Goal: Task Accomplishment & Management: Complete application form

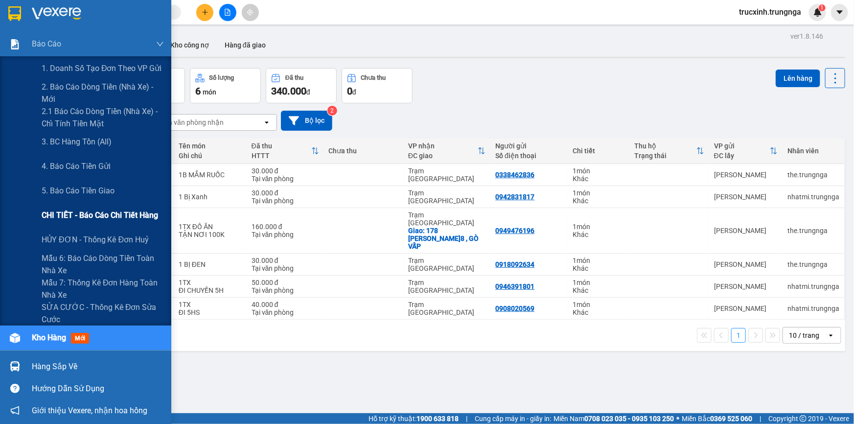
click at [83, 219] on span "CHI TIẾT - Báo cáo chi tiết hàng" at bounding box center [100, 215] width 117 height 12
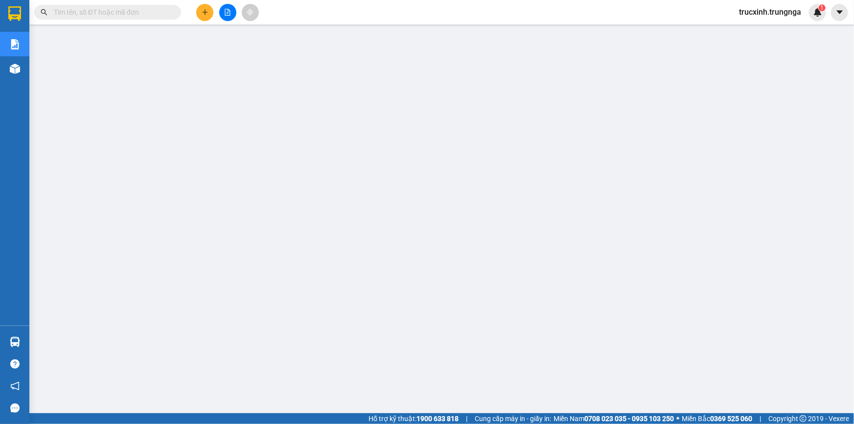
paste input "SG10251093"
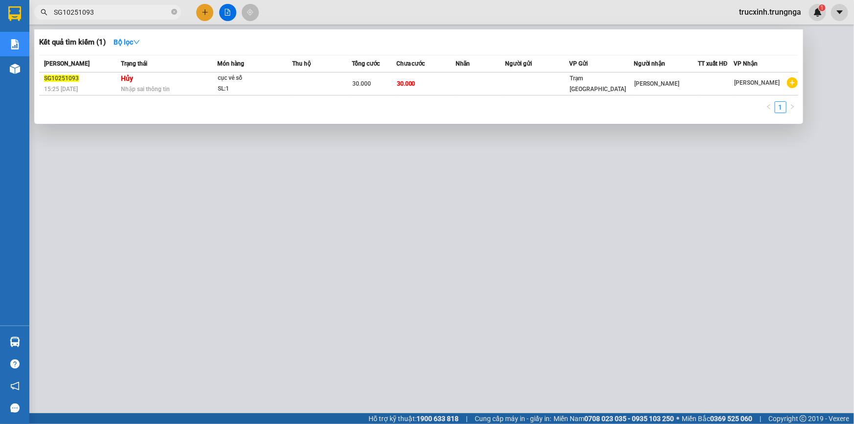
click at [104, 13] on input "SG10251093" at bounding box center [112, 12] width 116 height 11
paste input "098"
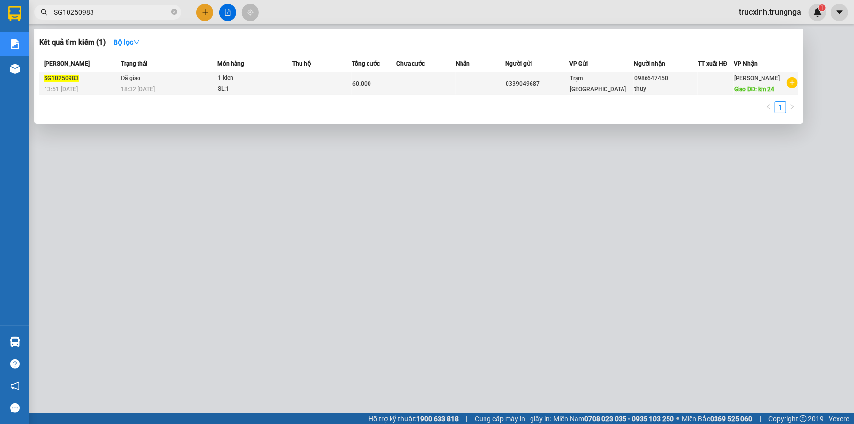
type input "SG10250983"
click at [194, 82] on td "Đã giao 18:32 [DATE]" at bounding box center [167, 83] width 99 height 23
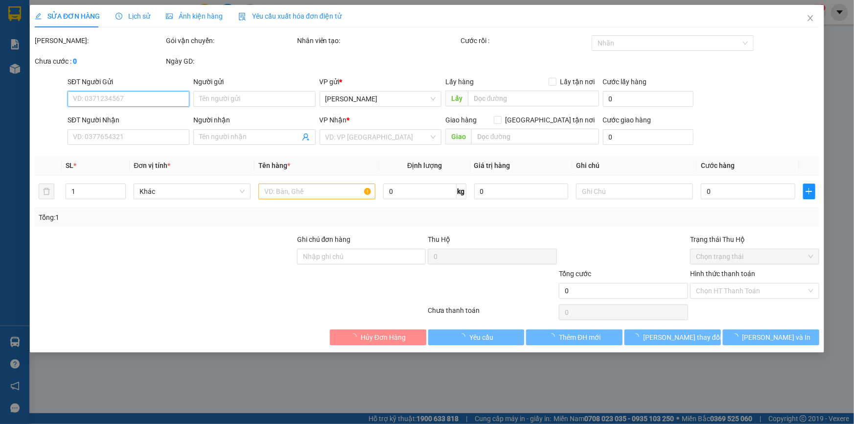
type input "0339049687"
type input "0986647450"
type input "thuy"
type input "km 24"
type input "BOT 10K"
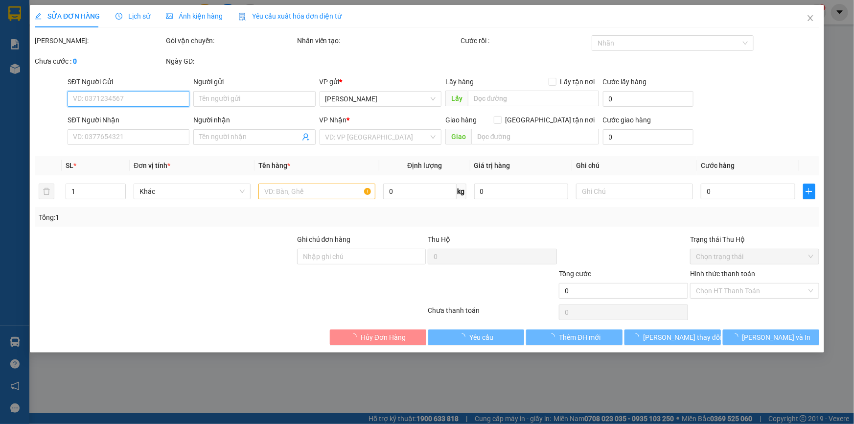
type input "60.000"
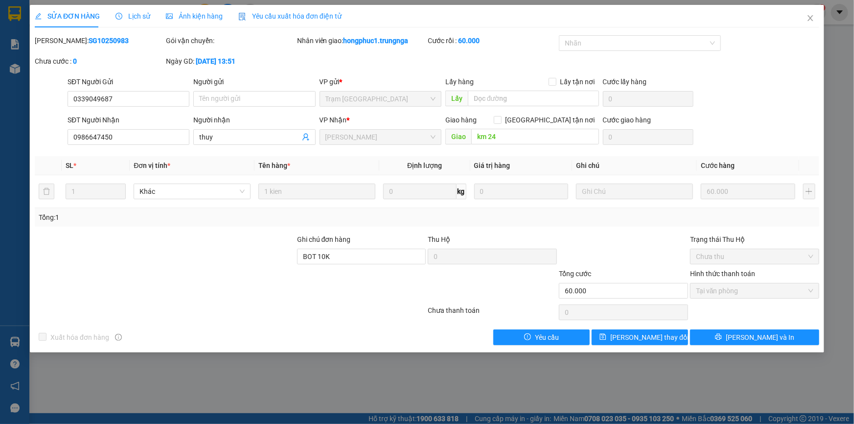
click at [128, 16] on span "Lịch sử" at bounding box center [133, 16] width 35 height 8
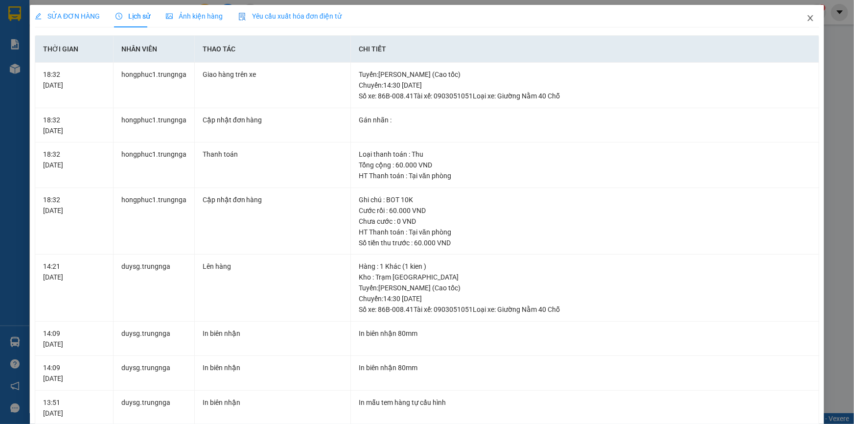
click at [808, 18] on icon "close" at bounding box center [811, 18] width 8 height 8
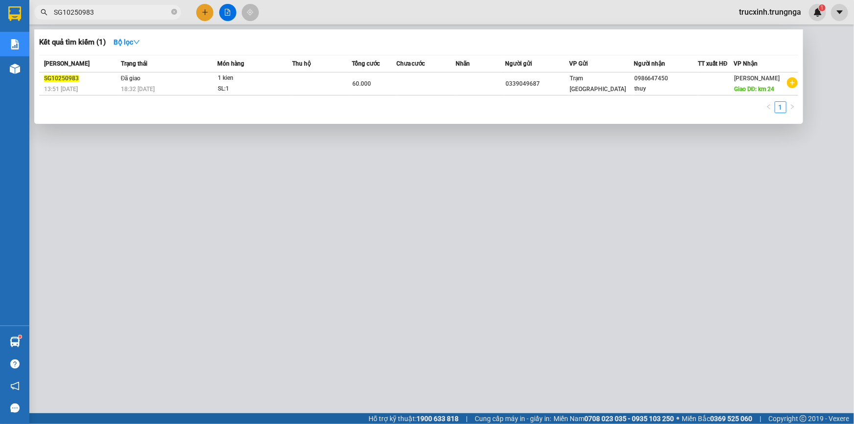
click at [111, 16] on input "SG10250983" at bounding box center [112, 12] width 116 height 11
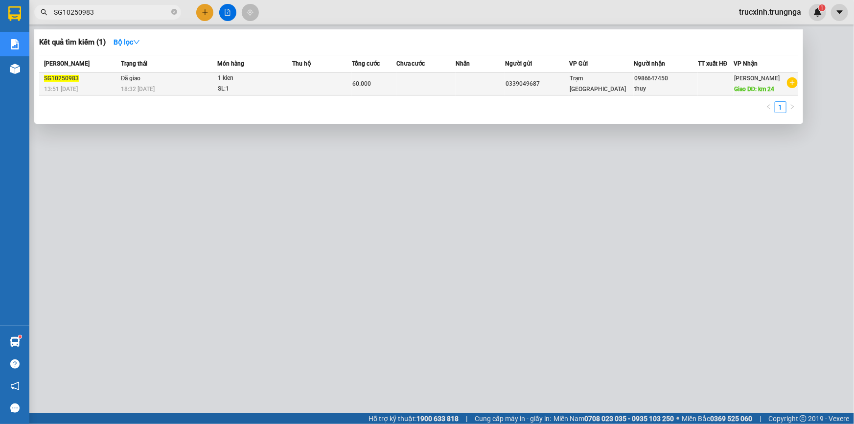
click at [129, 86] on span "18:32 [DATE]" at bounding box center [138, 89] width 34 height 7
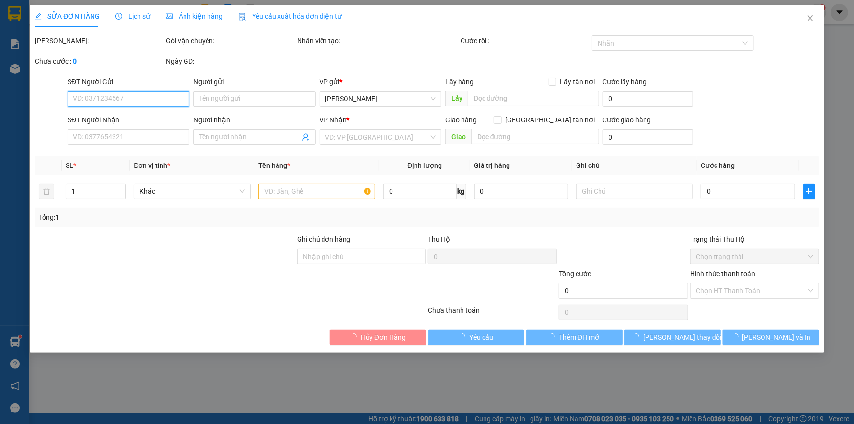
type input "0339049687"
type input "0986647450"
type input "thuy"
type input "km 24"
type input "BOT 10K"
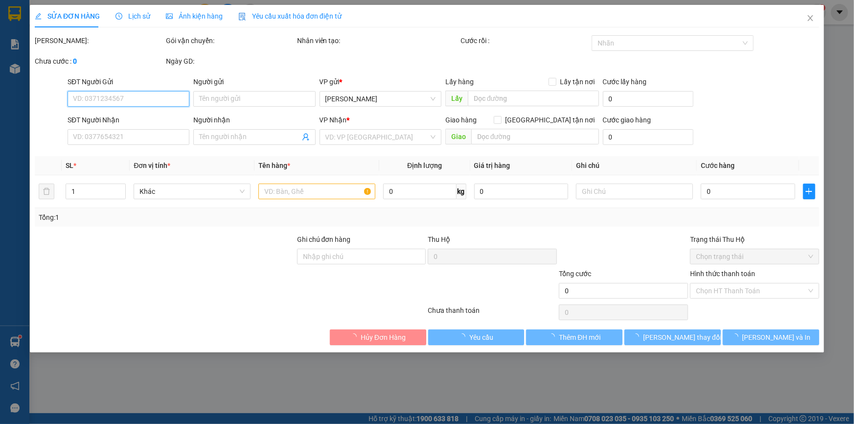
type input "60.000"
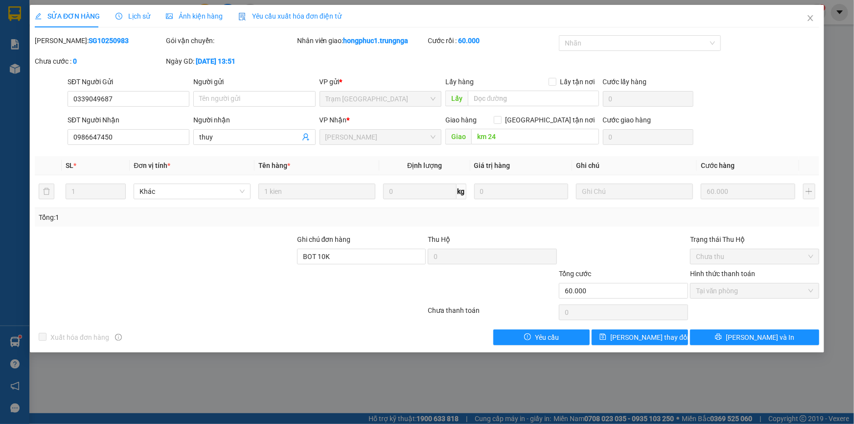
click at [139, 14] on span "Lịch sử" at bounding box center [133, 16] width 35 height 8
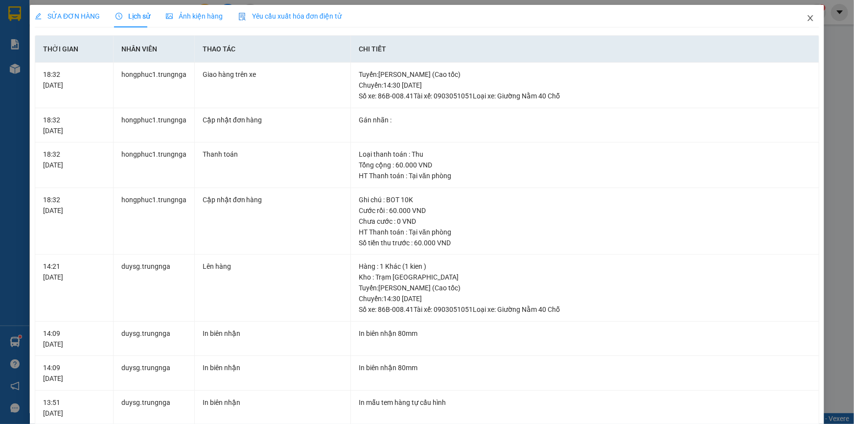
click at [807, 17] on icon "close" at bounding box center [811, 18] width 8 height 8
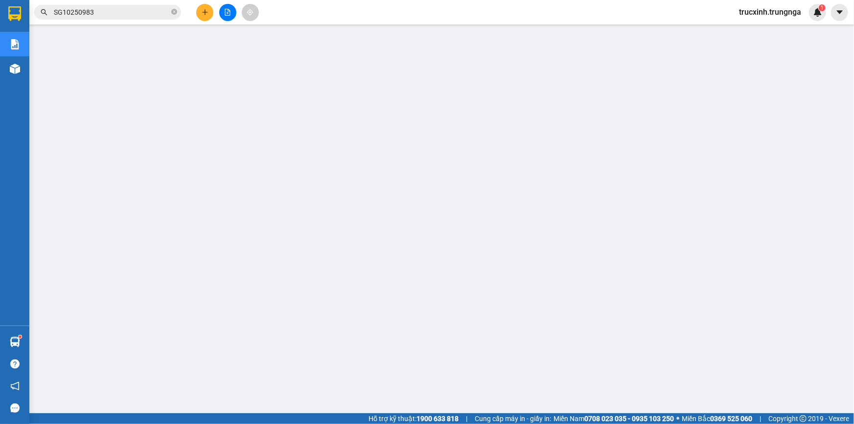
click at [98, 12] on input "SG10250983" at bounding box center [112, 12] width 116 height 11
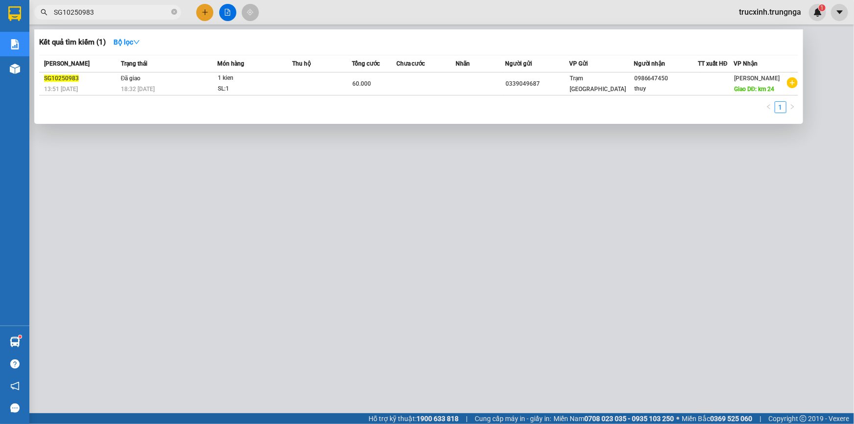
click at [98, 12] on input "SG10250983" at bounding box center [112, 12] width 116 height 11
paste input "50"
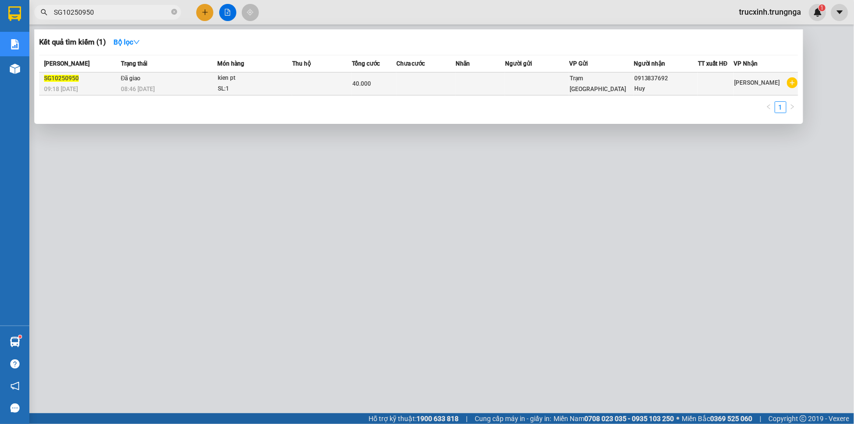
type input "SG10250950"
click at [250, 85] on div "SL: 1" at bounding box center [254, 89] width 73 height 11
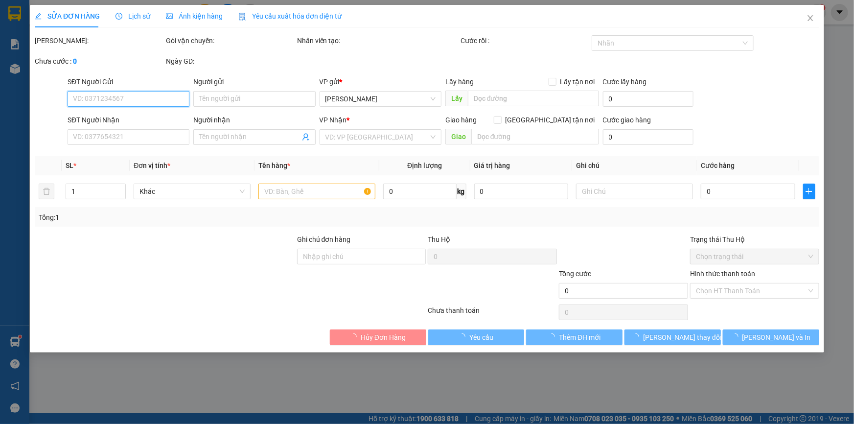
type input "0913837692"
type input "Huy"
type input "40.000"
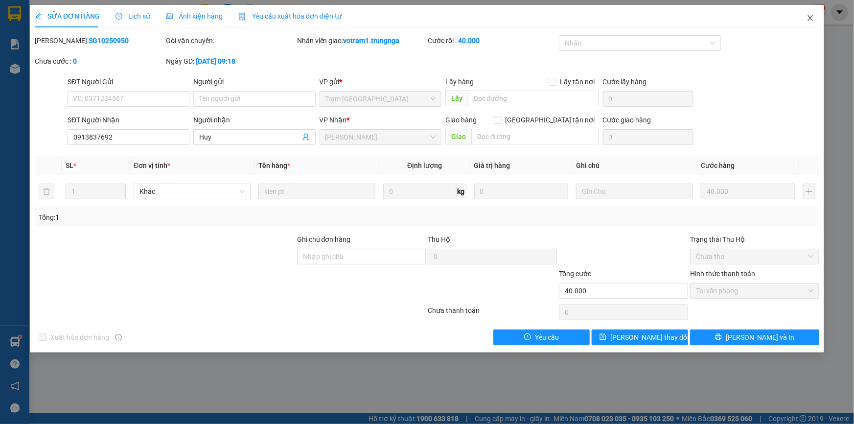
click at [813, 16] on icon "close" at bounding box center [810, 18] width 5 height 6
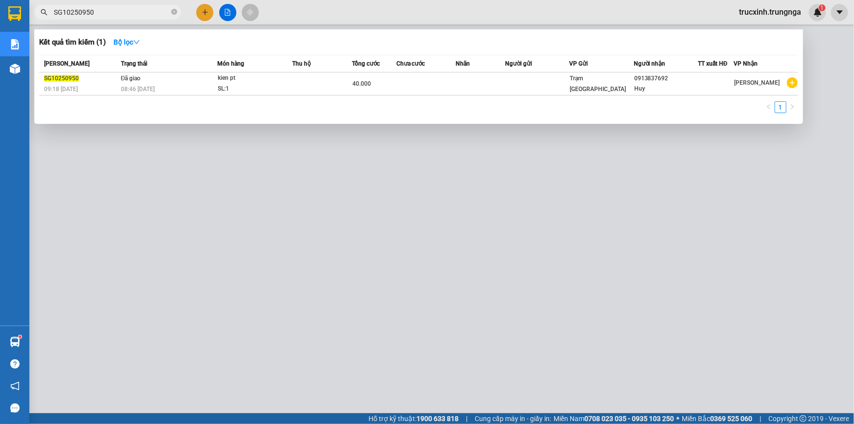
click at [119, 13] on input "SG10250950" at bounding box center [112, 12] width 116 height 11
paste input "93"
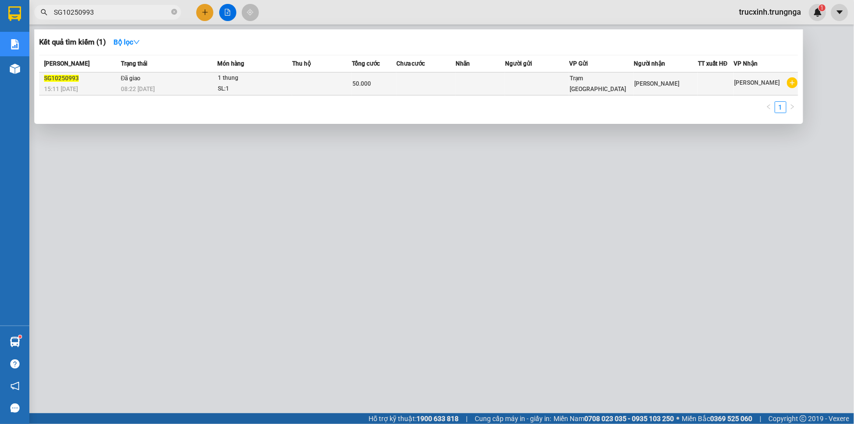
type input "SG10250993"
click at [215, 87] on div "08:22 [DATE]" at bounding box center [169, 89] width 96 height 11
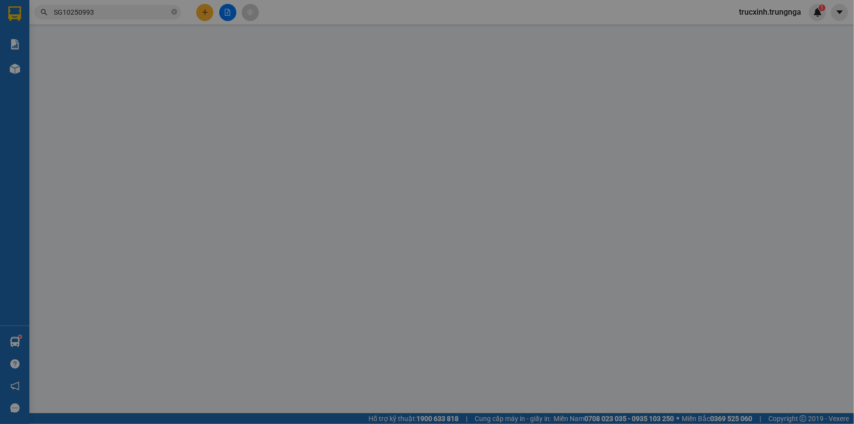
type input "[PERSON_NAME]"
type input "BỚT 10"
type input "50.000"
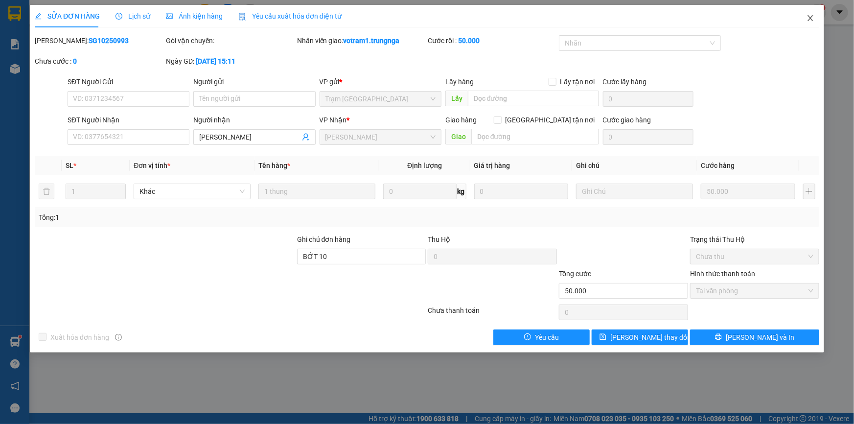
click at [810, 20] on icon "close" at bounding box center [810, 18] width 5 height 6
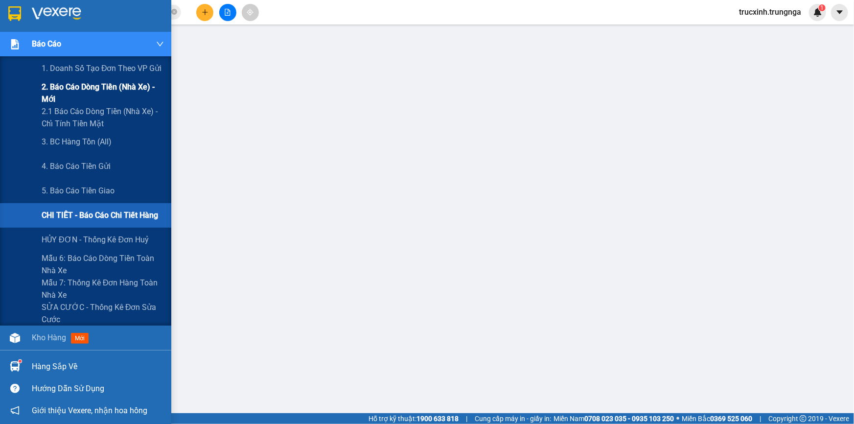
click at [69, 87] on span "2. Báo cáo dòng tiền (nhà xe) - mới" at bounding box center [103, 93] width 122 height 24
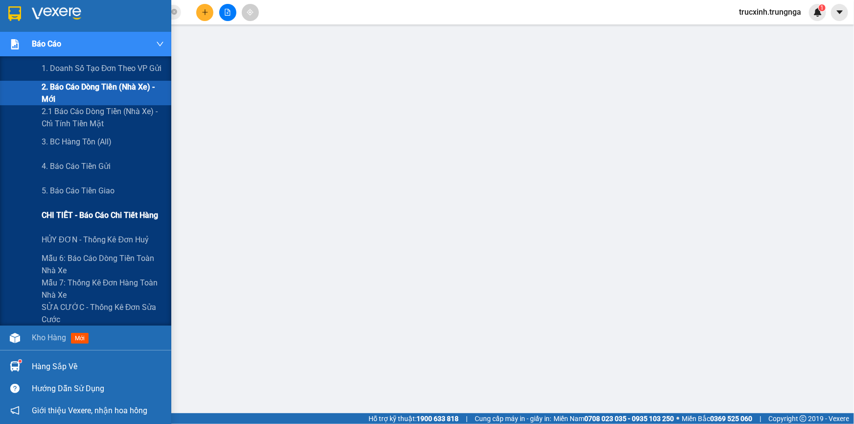
click at [64, 215] on span "CHI TIẾT - Báo cáo chi tiết hàng" at bounding box center [100, 215] width 117 height 12
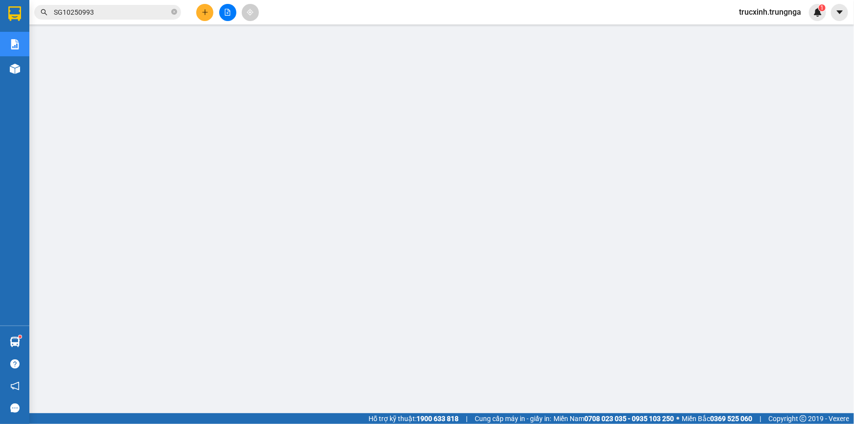
click at [104, 6] on span "SG10250993" at bounding box center [107, 12] width 147 height 15
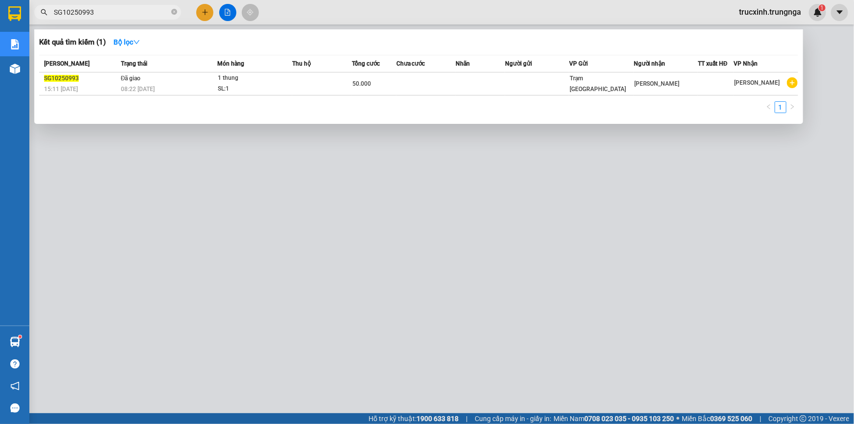
click at [104, 6] on span "SG10250993" at bounding box center [107, 12] width 147 height 15
drag, startPoint x: 104, startPoint y: 9, endPoint x: 101, endPoint y: 19, distance: 10.6
click at [102, 17] on input "SG10250993" at bounding box center [112, 12] width 116 height 11
click at [101, 19] on span "SG10250993" at bounding box center [107, 12] width 147 height 15
click at [101, 16] on input "SG10250993" at bounding box center [112, 12] width 116 height 11
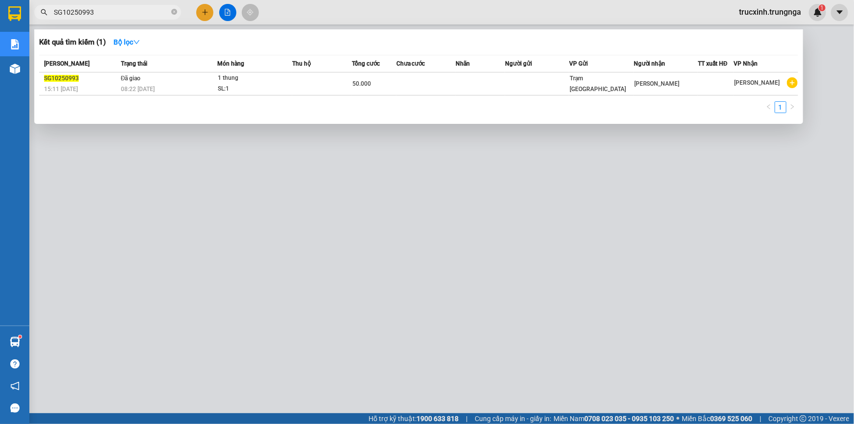
click at [101, 16] on input "SG10250993" at bounding box center [112, 12] width 116 height 11
paste input "1131"
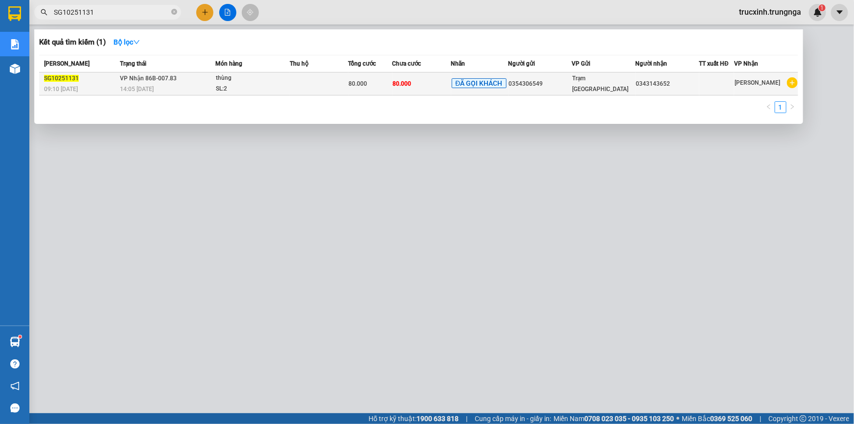
type input "SG10251131"
click at [306, 83] on td at bounding box center [319, 83] width 59 height 23
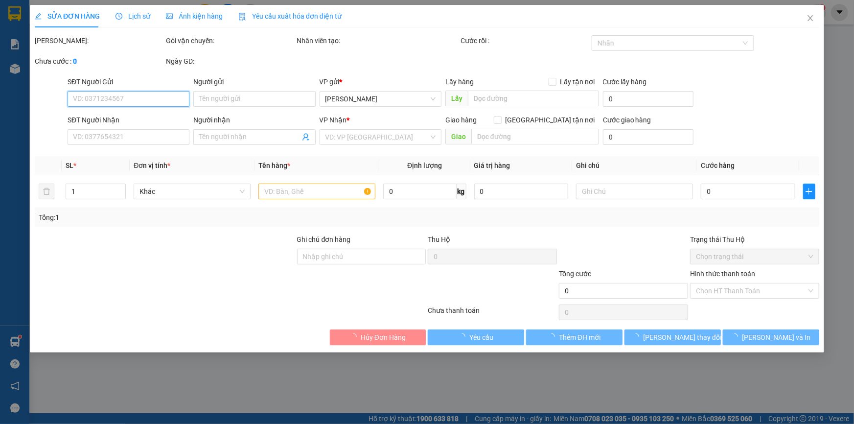
type input "0354306549"
type input "0343143652"
type input "80.000"
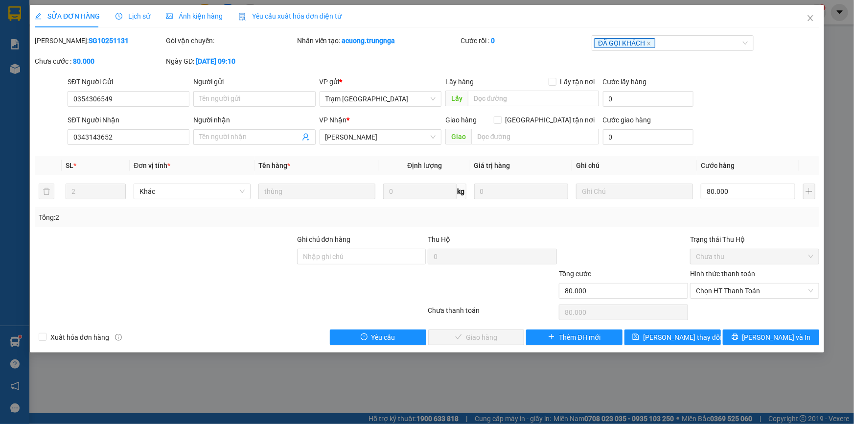
click at [123, 16] on span "Lịch sử" at bounding box center [133, 16] width 35 height 8
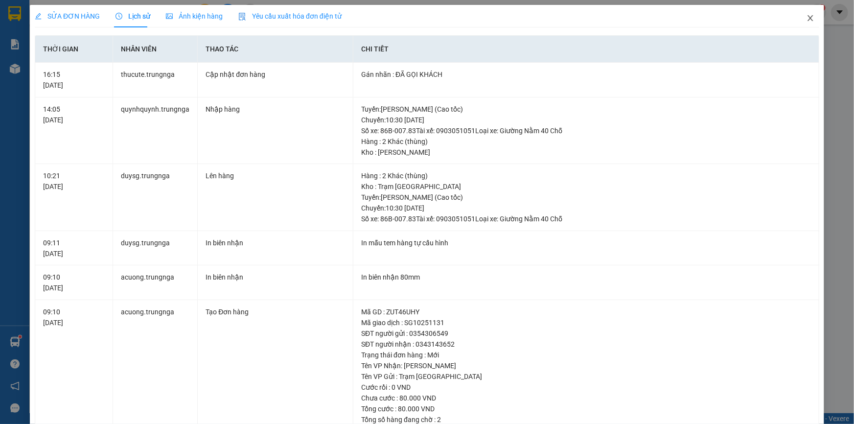
click at [803, 24] on span "Close" at bounding box center [810, 18] width 27 height 27
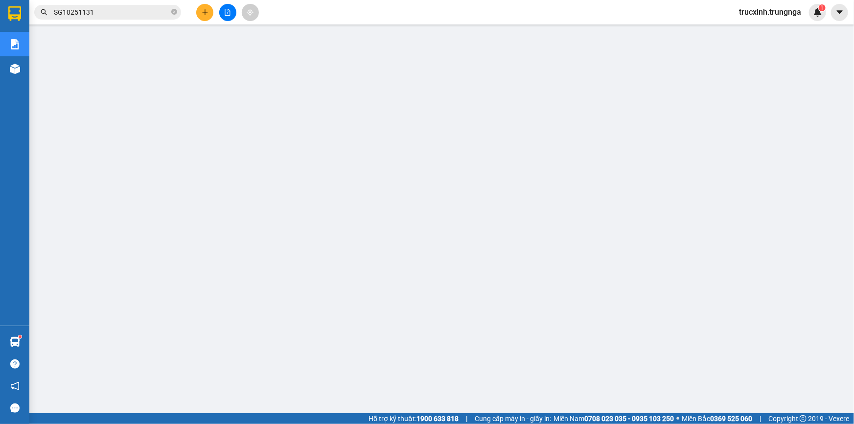
click at [99, 10] on input "SG10251131" at bounding box center [112, 12] width 116 height 11
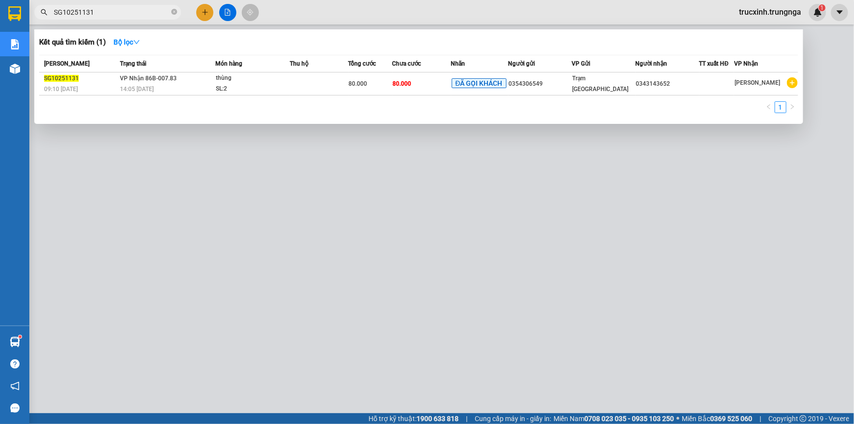
click at [100, 11] on input "SG10251131" at bounding box center [112, 12] width 116 height 11
paste input "26"
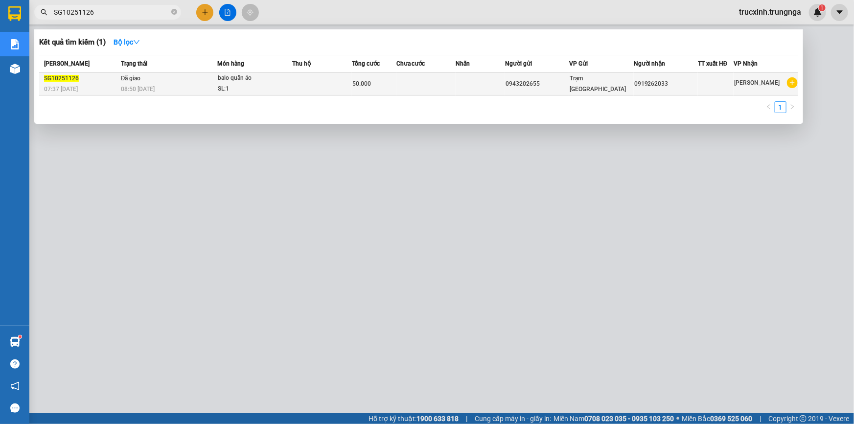
type input "SG10251126"
click at [331, 84] on td at bounding box center [321, 83] width 59 height 23
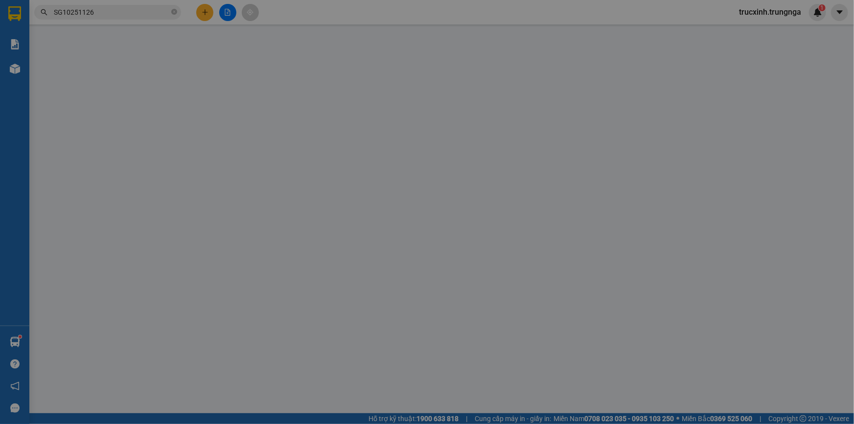
type input "0943202655"
type input "0919262033"
type input "50.000"
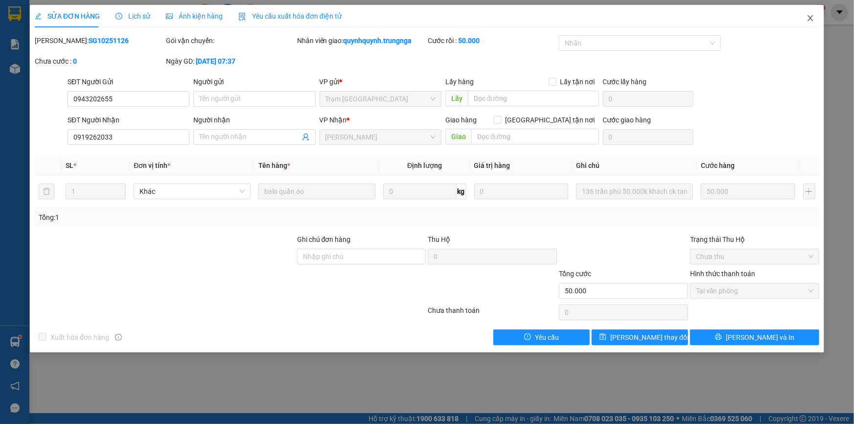
click at [812, 15] on icon "close" at bounding box center [811, 18] width 8 height 8
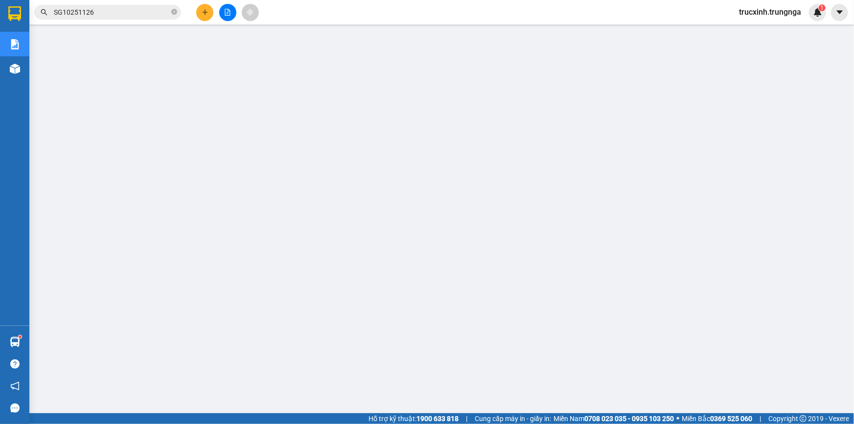
click at [120, 12] on input "SG10251126" at bounding box center [112, 12] width 116 height 11
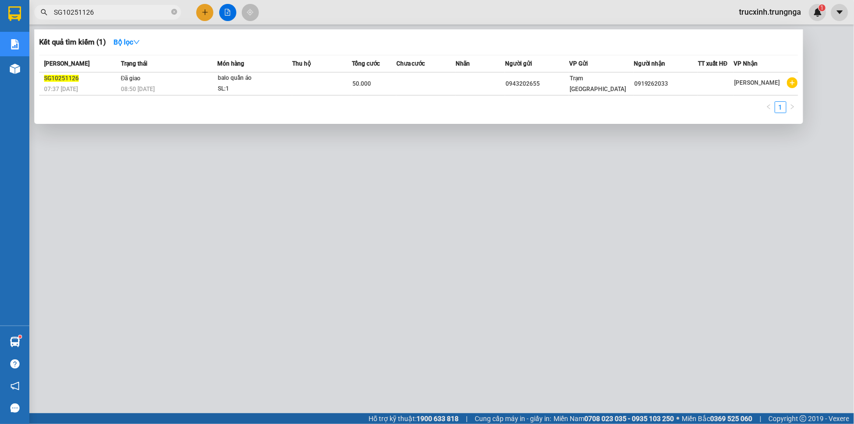
click at [120, 12] on input "SG10251126" at bounding box center [112, 12] width 116 height 11
paste input "061"
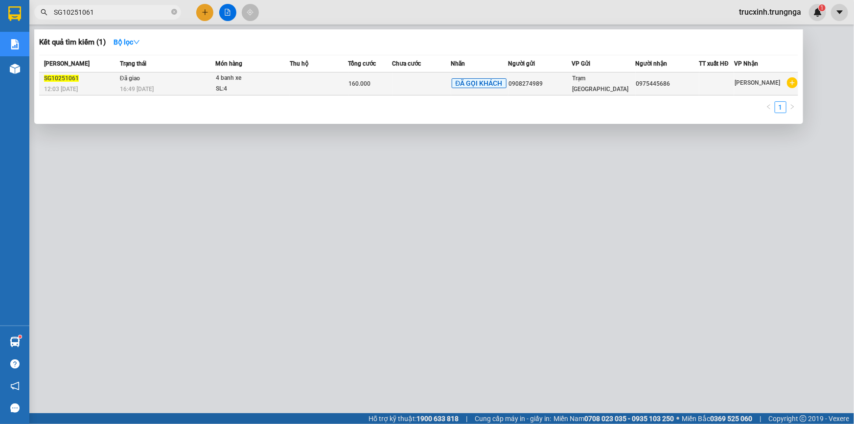
type input "SG10251061"
click at [284, 82] on div "4 banh xe" at bounding box center [252, 78] width 73 height 11
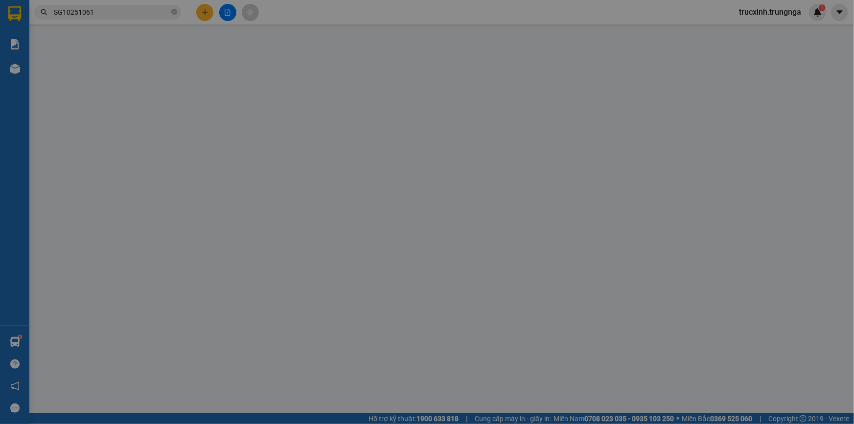
type input "0908274989"
type input "0975445686"
type input "160.000"
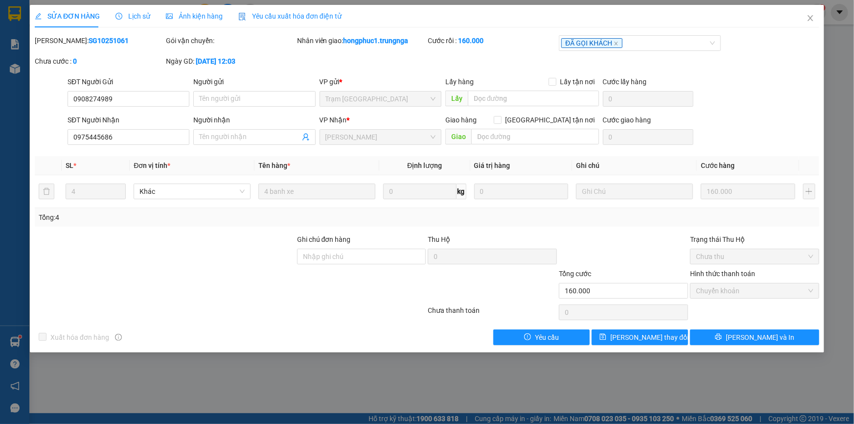
click at [137, 15] on span "Lịch sử" at bounding box center [133, 16] width 35 height 8
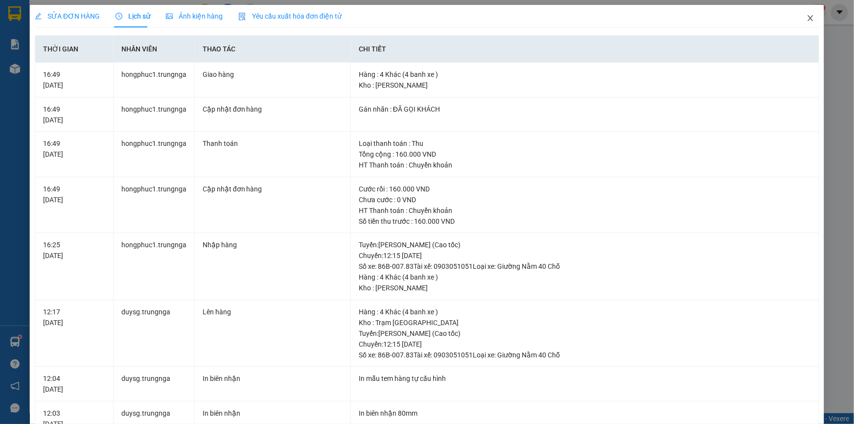
click at [808, 20] on icon "close" at bounding box center [810, 18] width 5 height 6
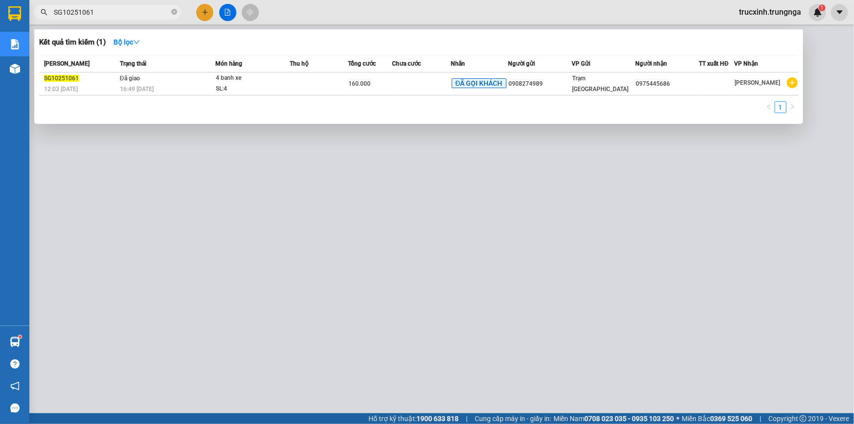
click at [117, 13] on input "SG10251061" at bounding box center [112, 12] width 116 height 11
paste input "115"
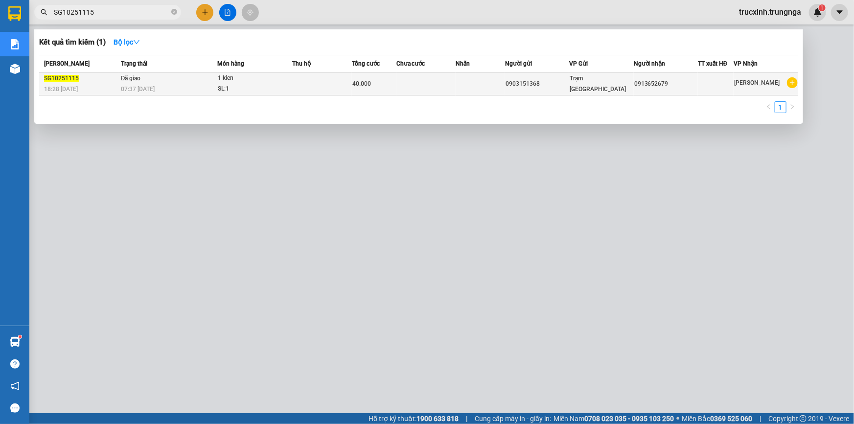
type input "SG10251115"
click at [220, 84] on div "SL: 1" at bounding box center [254, 89] width 73 height 11
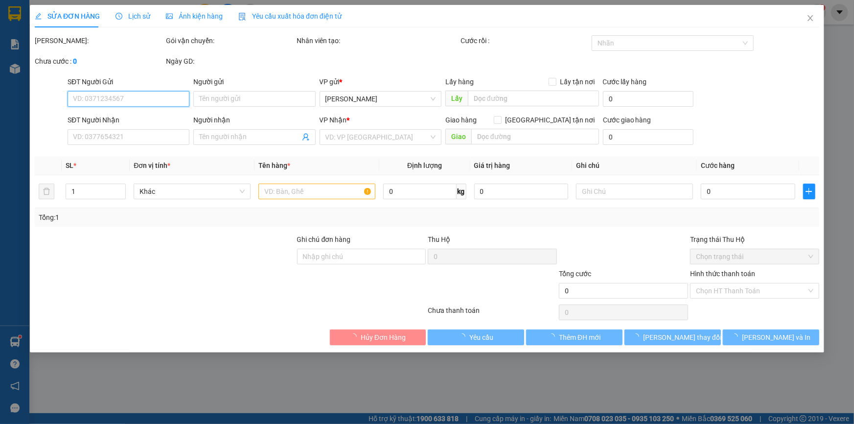
type input "0903151368"
type input "0913652679"
type input "40.000"
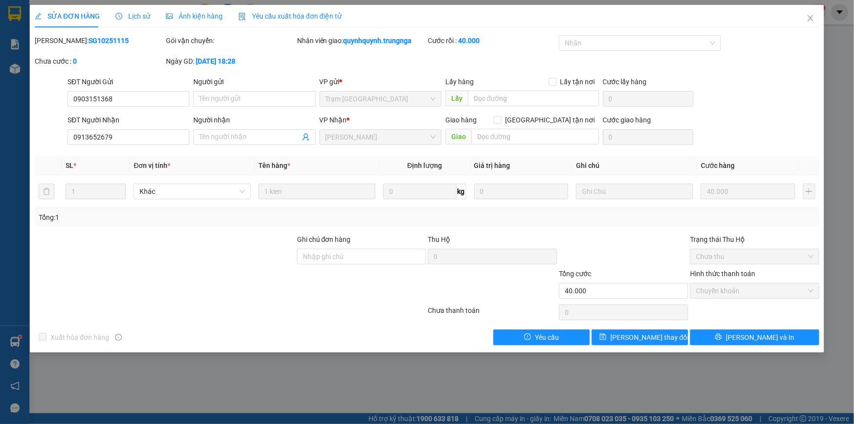
click at [142, 16] on span "Lịch sử" at bounding box center [133, 16] width 35 height 8
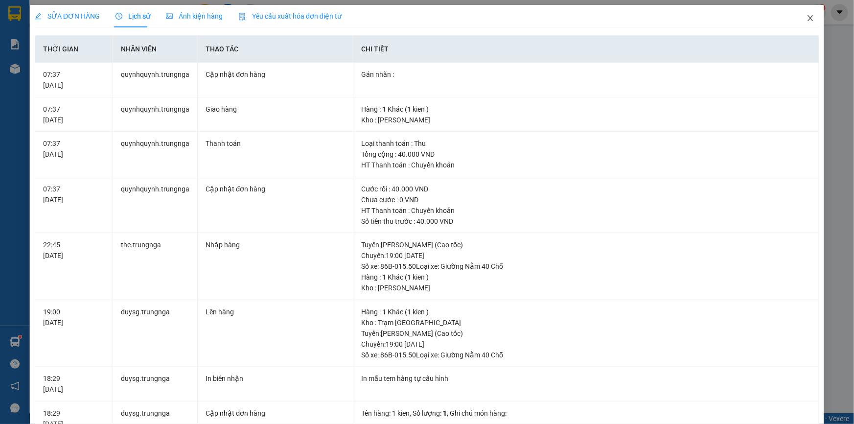
click at [807, 21] on icon "close" at bounding box center [811, 18] width 8 height 8
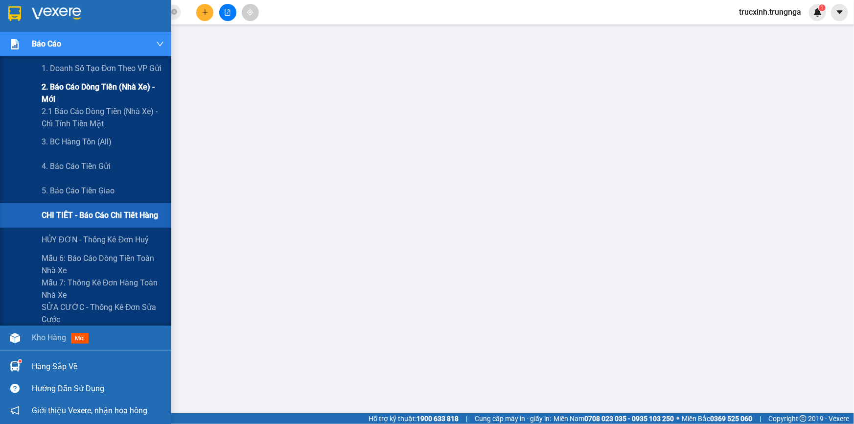
click at [68, 89] on span "2. Báo cáo dòng tiền (nhà xe) - mới" at bounding box center [103, 93] width 122 height 24
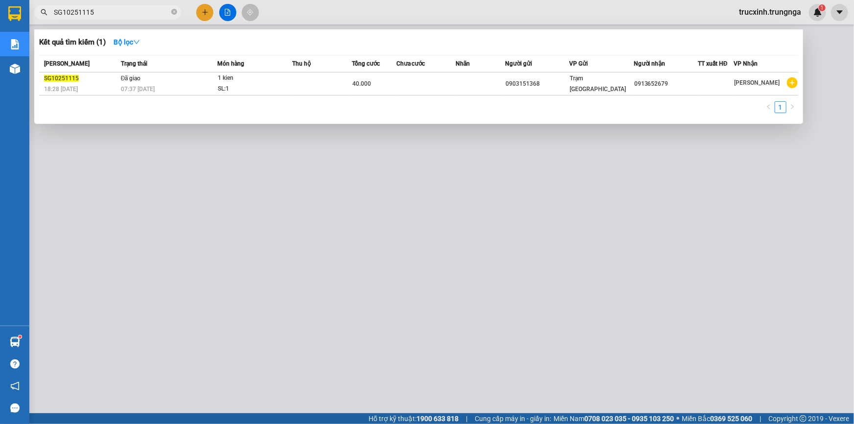
click at [95, 6] on span "SG10251115" at bounding box center [107, 12] width 147 height 15
click at [95, 7] on input "SG10251115" at bounding box center [112, 12] width 116 height 11
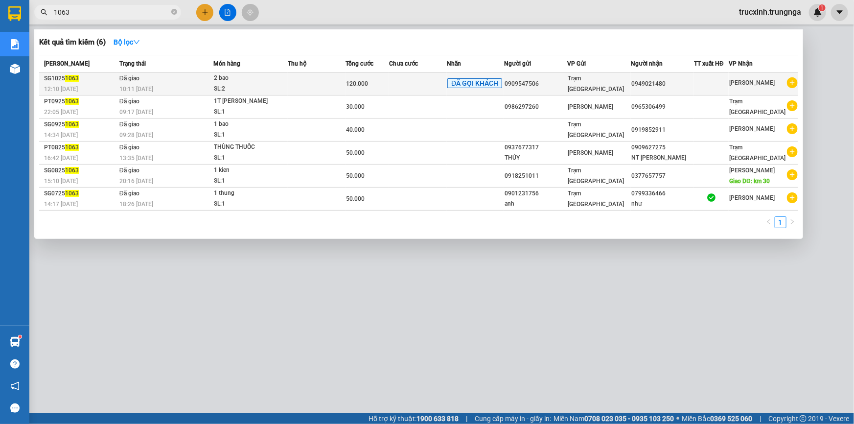
type input "1063"
click at [375, 82] on div "120.000" at bounding box center [367, 83] width 43 height 11
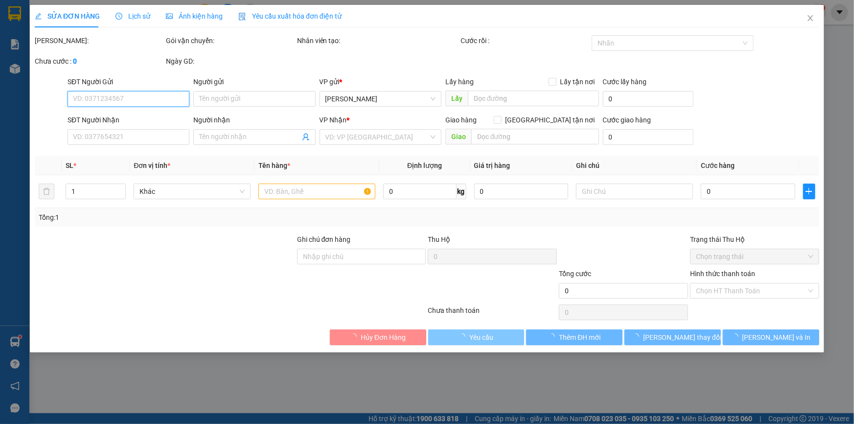
type input "0909547506"
type input "0949021480"
type input "120.000"
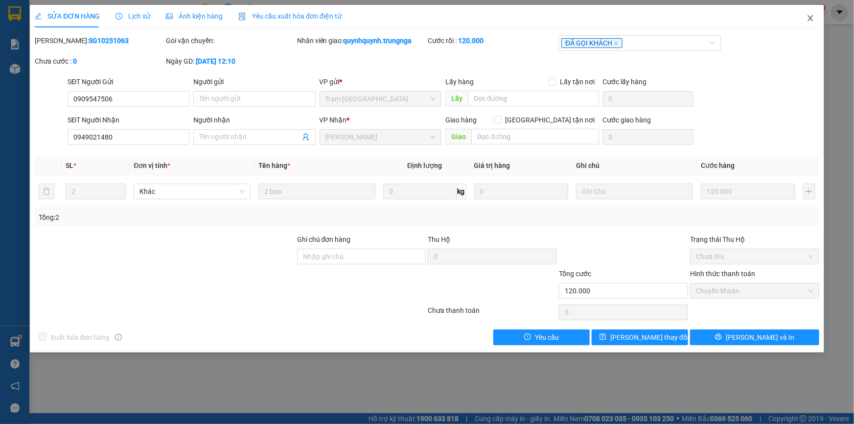
click at [810, 15] on icon "close" at bounding box center [811, 18] width 8 height 8
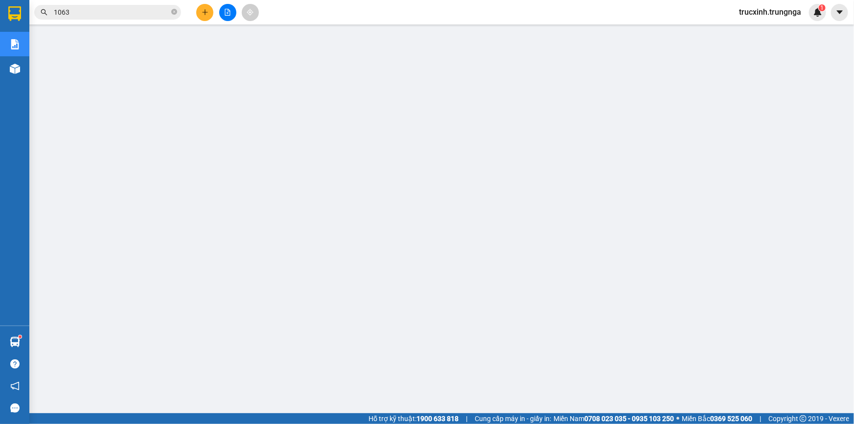
click at [104, 18] on span "1063" at bounding box center [107, 12] width 147 height 15
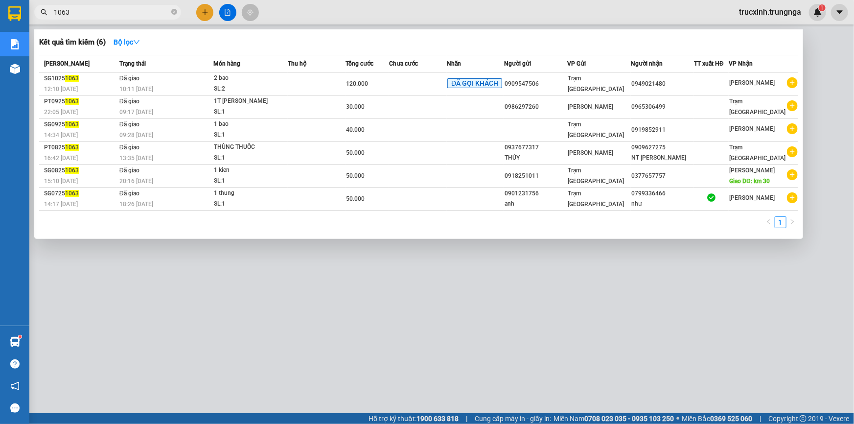
click at [104, 18] on span "1063" at bounding box center [107, 12] width 147 height 15
drag, startPoint x: 104, startPoint y: 18, endPoint x: 95, endPoint y: 12, distance: 10.6
click at [103, 18] on span "1063" at bounding box center [107, 12] width 147 height 15
click at [95, 12] on input "1063" at bounding box center [112, 12] width 116 height 11
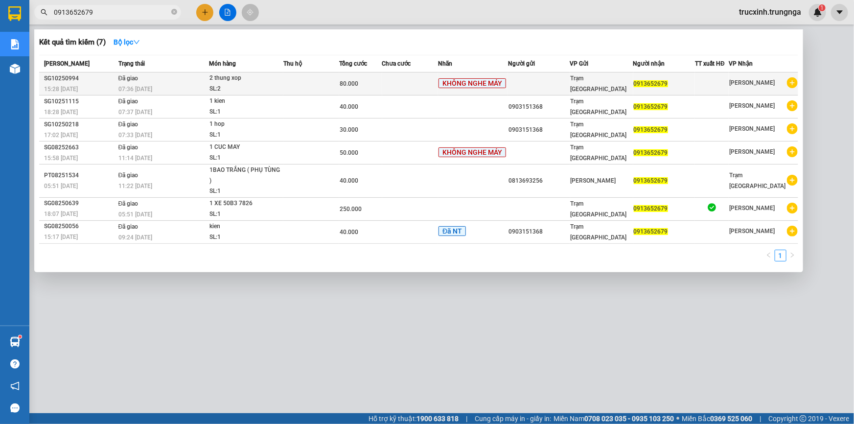
type input "0913652679"
click at [355, 84] on span "80.000" at bounding box center [349, 83] width 19 height 7
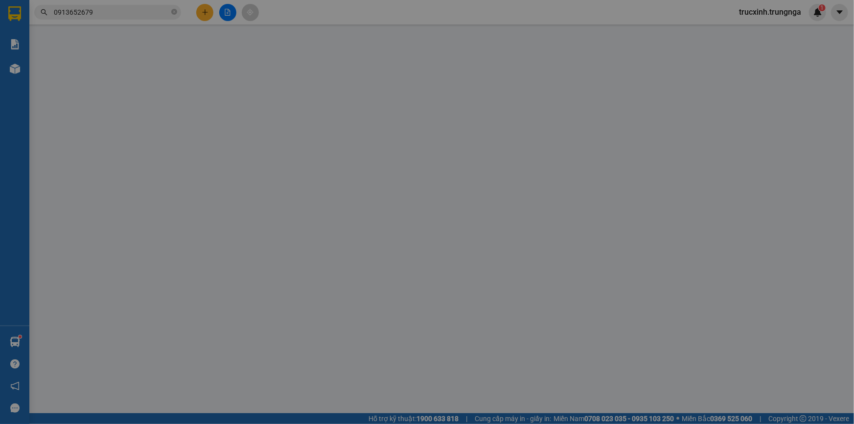
type input "0913652679"
type input "80.000"
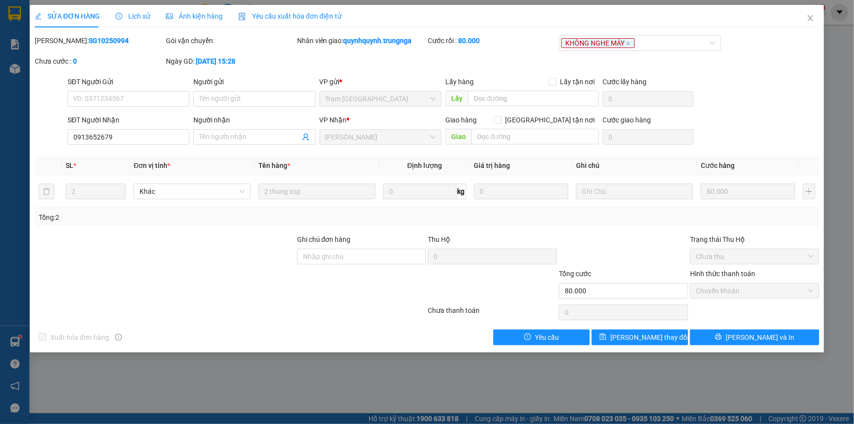
drag, startPoint x: 107, startPoint y: 43, endPoint x: 58, endPoint y: 40, distance: 49.1
click at [58, 40] on div "Mã ĐH: SG10250994" at bounding box center [99, 40] width 129 height 11
copy b "SG10250994"
drag, startPoint x: 811, startPoint y: 19, endPoint x: 802, endPoint y: 19, distance: 8.8
click at [811, 19] on icon "close" at bounding box center [810, 18] width 5 height 6
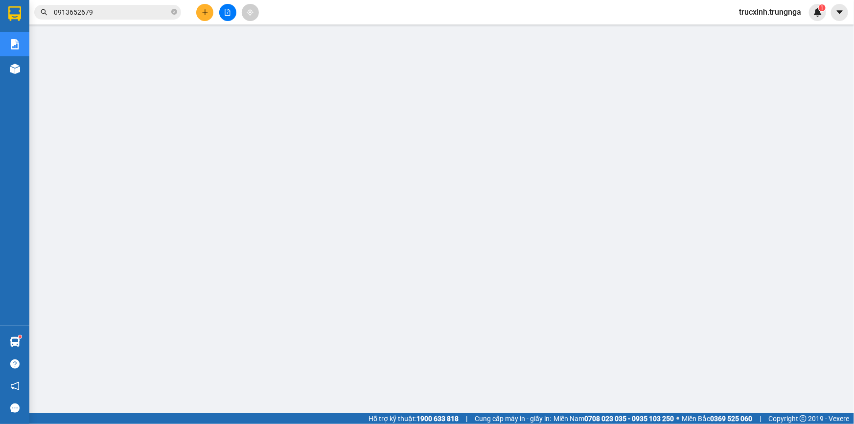
click at [151, 12] on input "0913652679" at bounding box center [112, 12] width 116 height 11
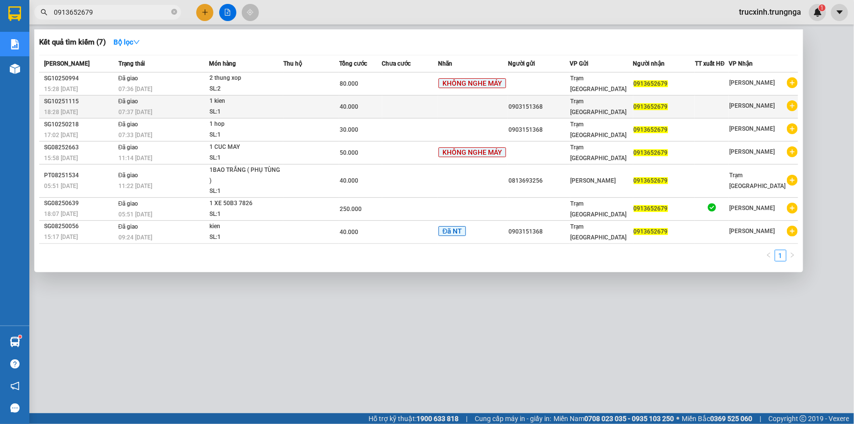
click at [271, 105] on div "1 kien" at bounding box center [246, 101] width 73 height 11
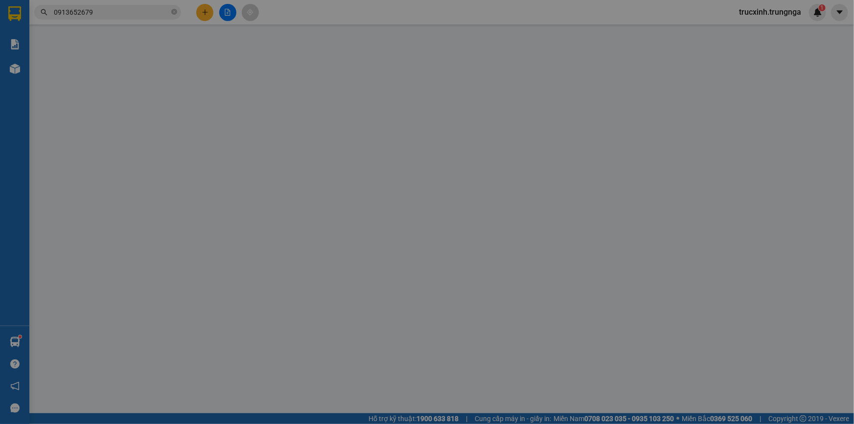
type input "0903151368"
type input "0913652679"
type input "40.000"
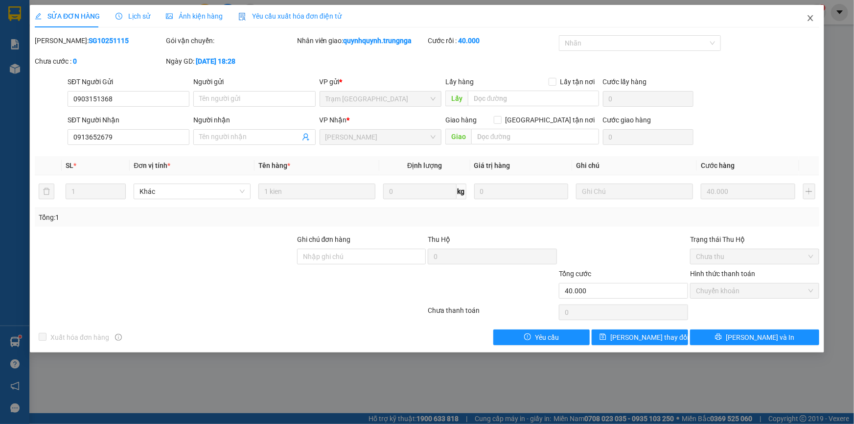
click at [809, 20] on icon "close" at bounding box center [811, 18] width 8 height 8
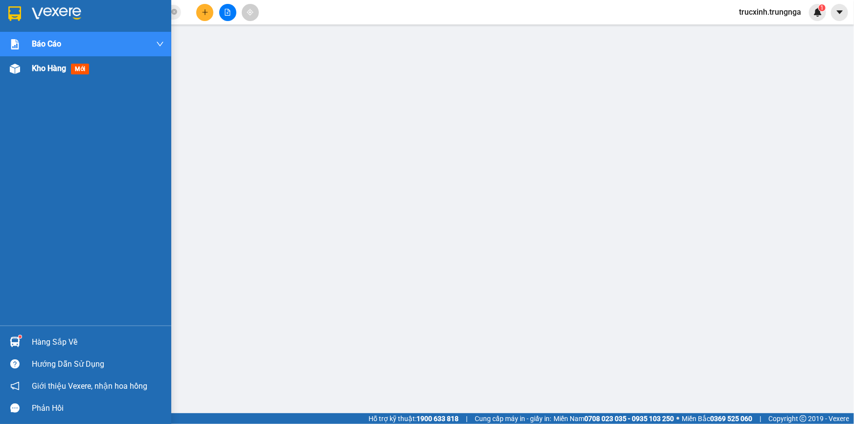
click at [11, 65] on img at bounding box center [15, 69] width 10 height 10
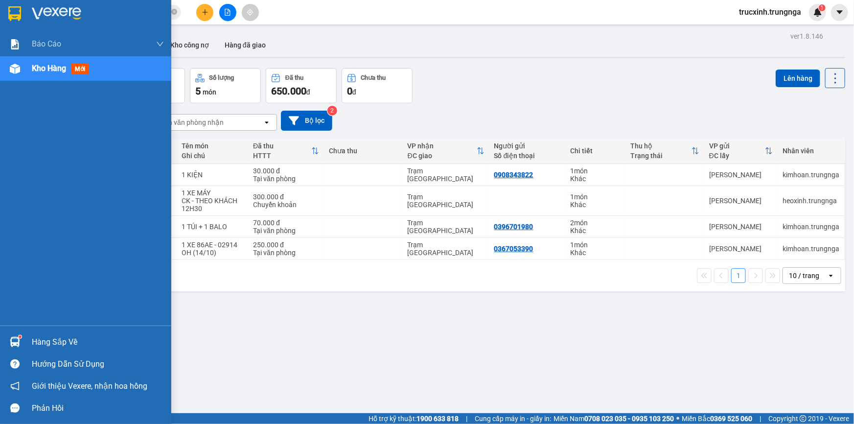
click at [7, 337] on div at bounding box center [14, 341] width 17 height 17
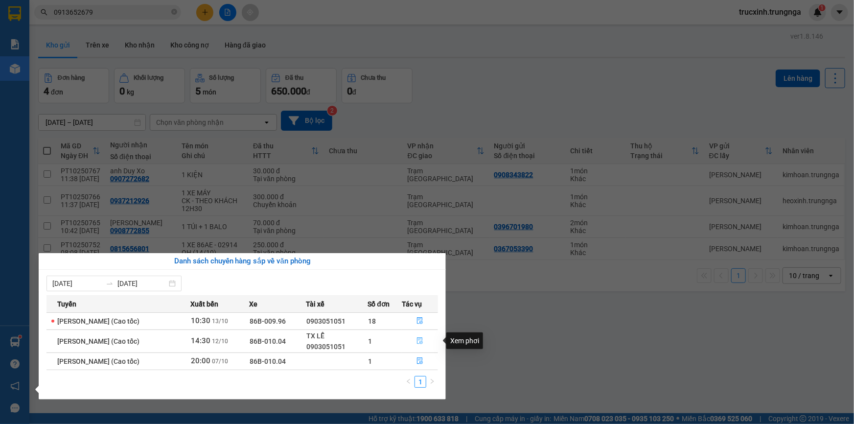
click at [418, 342] on button "button" at bounding box center [420, 341] width 35 height 16
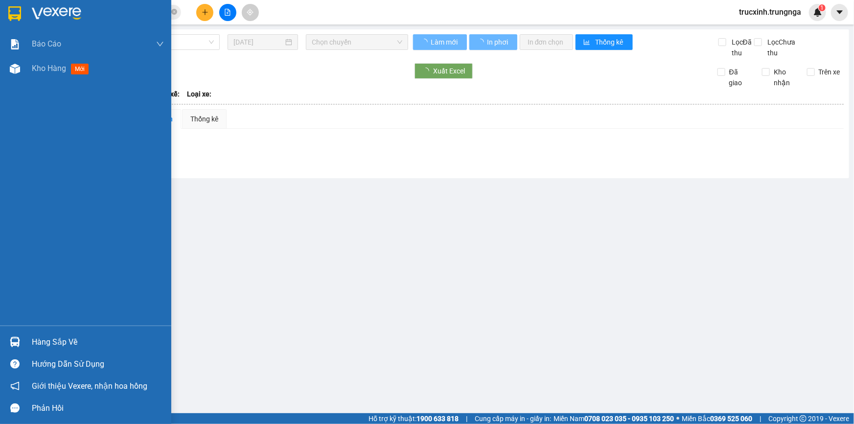
type input "[DATE]"
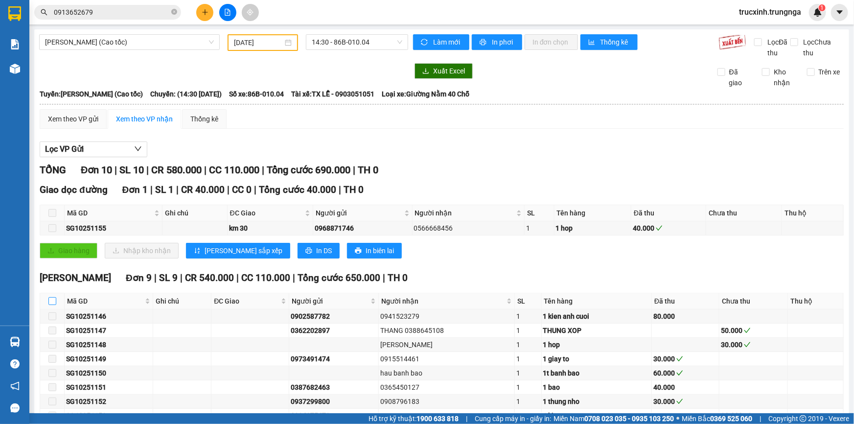
click at [51, 299] on input "checkbox" at bounding box center [52, 301] width 8 height 8
checkbox input "true"
click at [225, 10] on icon "file-add" at bounding box center [227, 12] width 5 height 7
click at [340, 43] on span "14:30 - 86B-010.04" at bounding box center [357, 42] width 91 height 15
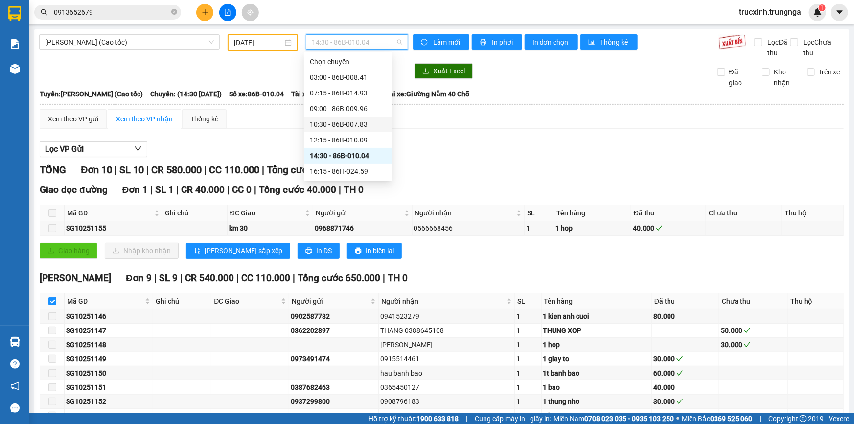
click at [330, 124] on div "10:30 - 86B-007.83" at bounding box center [348, 124] width 76 height 11
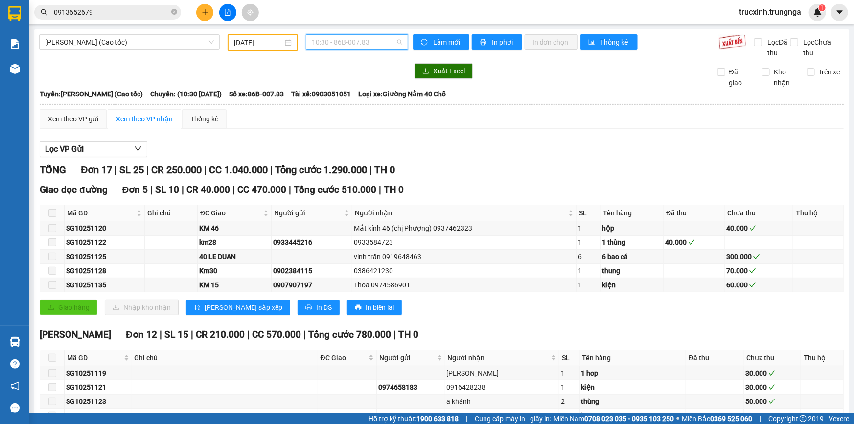
click at [351, 43] on span "10:30 - 86B-007.83" at bounding box center [357, 42] width 91 height 15
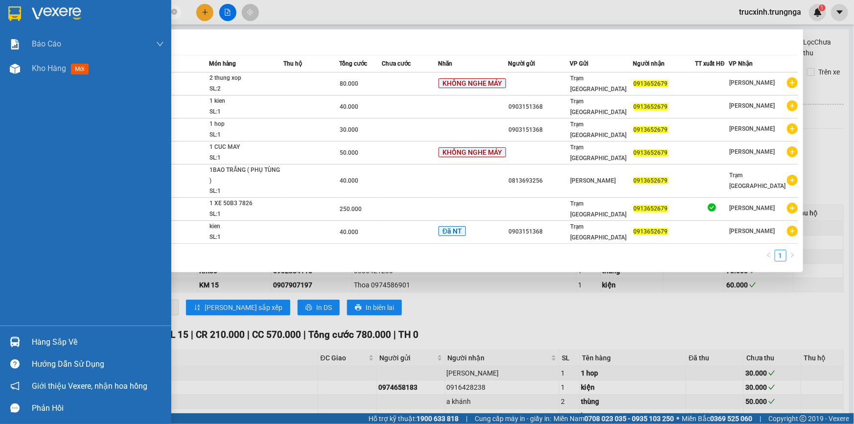
drag, startPoint x: 98, startPoint y: 10, endPoint x: 53, endPoint y: 16, distance: 45.0
click at [24, 20] on section "Kết quả tìm kiếm ( 7 ) Bộ lọc Mã ĐH Trạng thái Món hàng Thu hộ Tổng cước Chưa c…" at bounding box center [427, 212] width 854 height 424
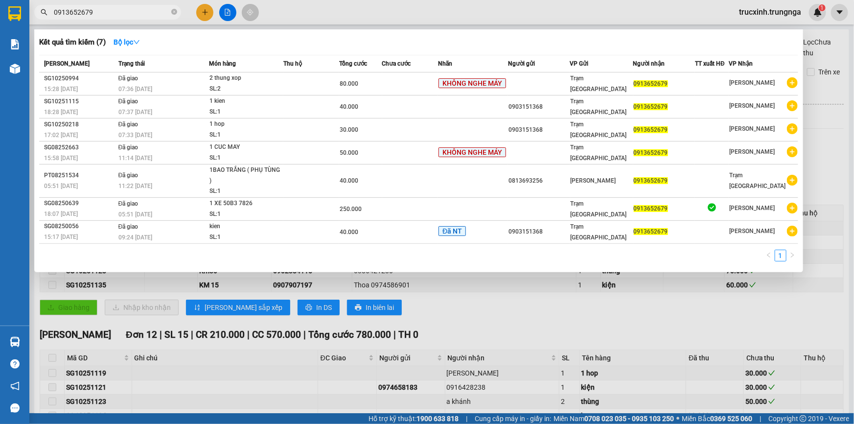
paste input "SG10251131"
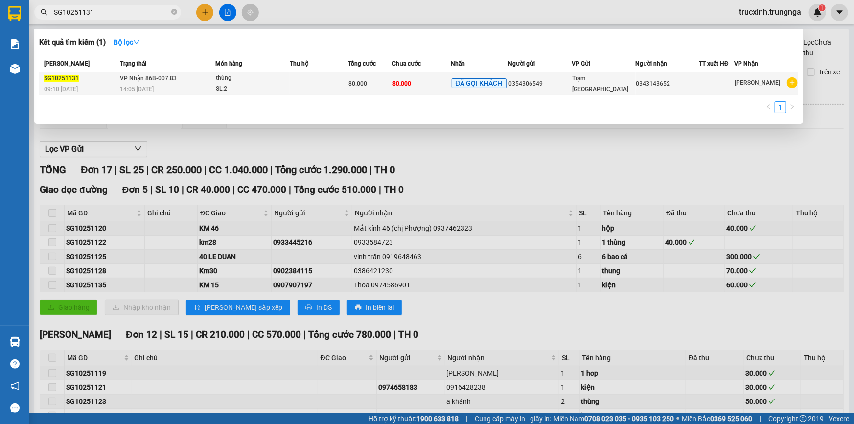
type input "SG10251131"
click at [275, 83] on div "thùng" at bounding box center [252, 78] width 73 height 11
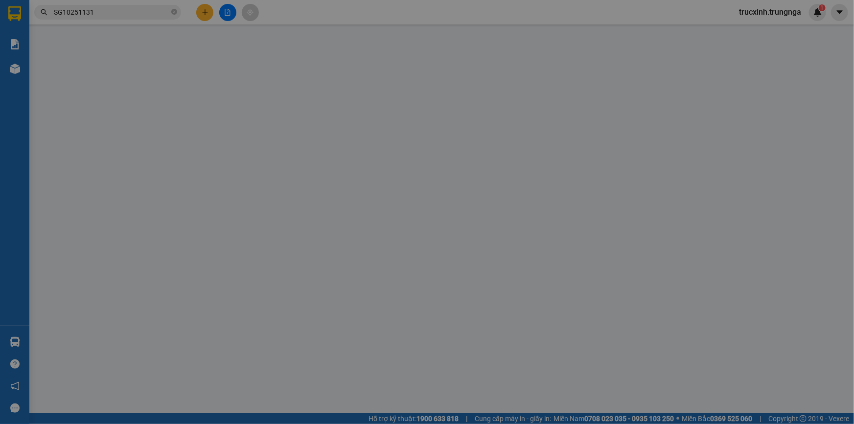
type input "0354306549"
type input "0343143652"
type input "80.000"
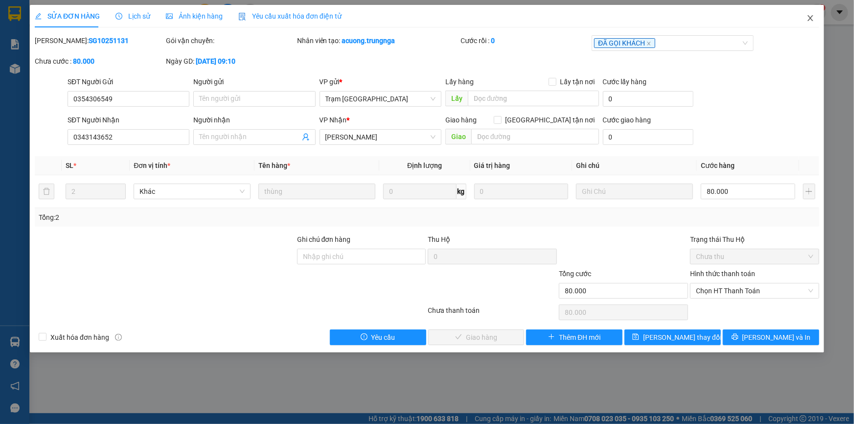
drag, startPoint x: 811, startPoint y: 16, endPoint x: 451, endPoint y: 21, distance: 359.4
click at [809, 17] on icon "close" at bounding box center [811, 18] width 8 height 8
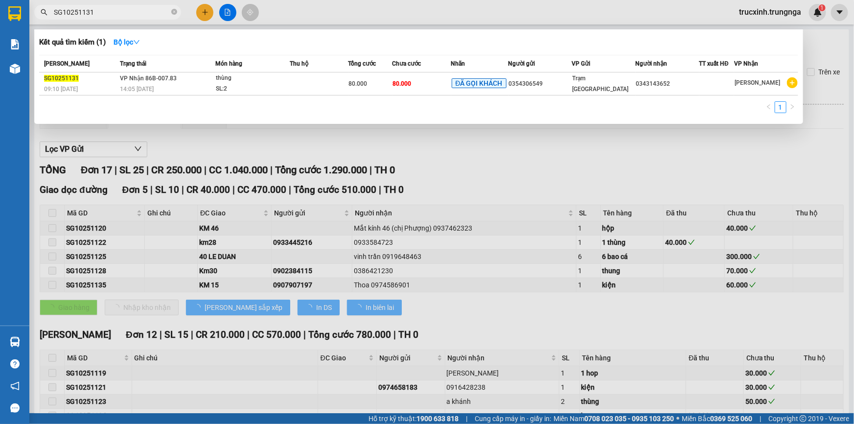
click at [106, 11] on input "SG10251131" at bounding box center [112, 12] width 116 height 11
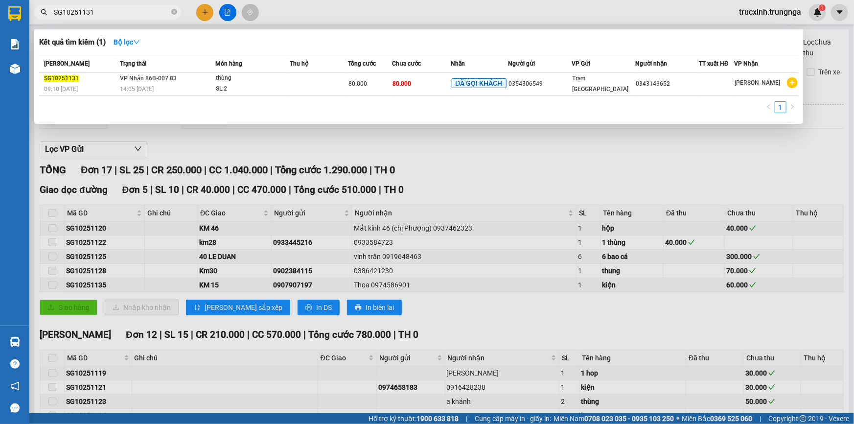
paste input "07"
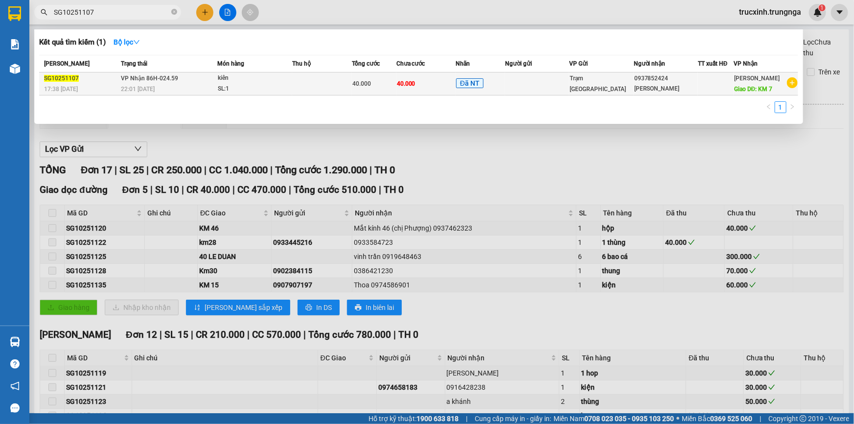
type input "SG10251107"
click at [379, 79] on div "40.000" at bounding box center [375, 83] width 44 height 11
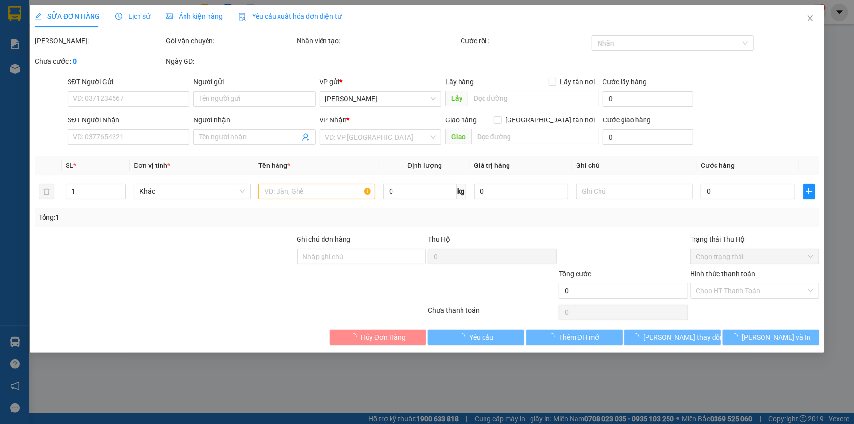
type input "0937852424"
type input "[PERSON_NAME]"
type input "KM 7"
type input "40.000"
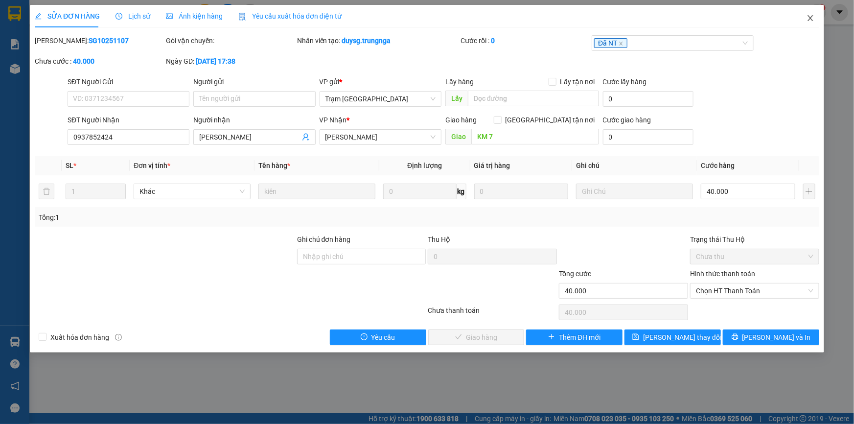
click at [806, 16] on span "Close" at bounding box center [810, 18] width 27 height 27
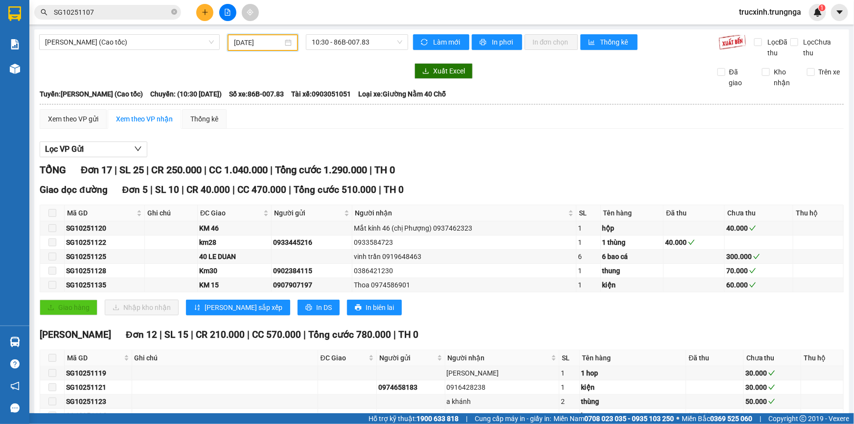
click at [260, 39] on input "[DATE]" at bounding box center [258, 42] width 49 height 11
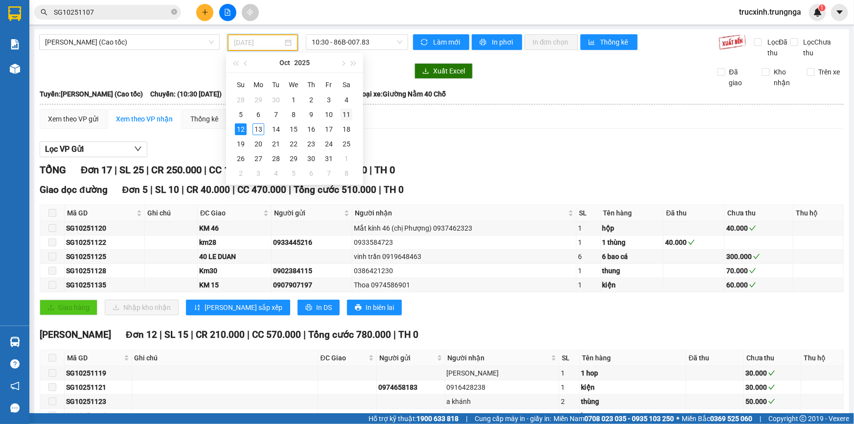
click at [345, 116] on div "11" at bounding box center [347, 115] width 12 height 12
type input "[DATE]"
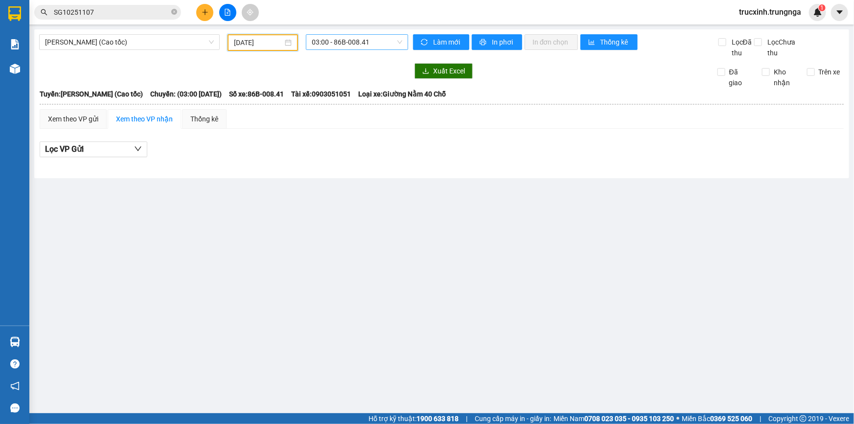
click at [352, 38] on span "03:00 - 86B-008.41" at bounding box center [357, 42] width 91 height 15
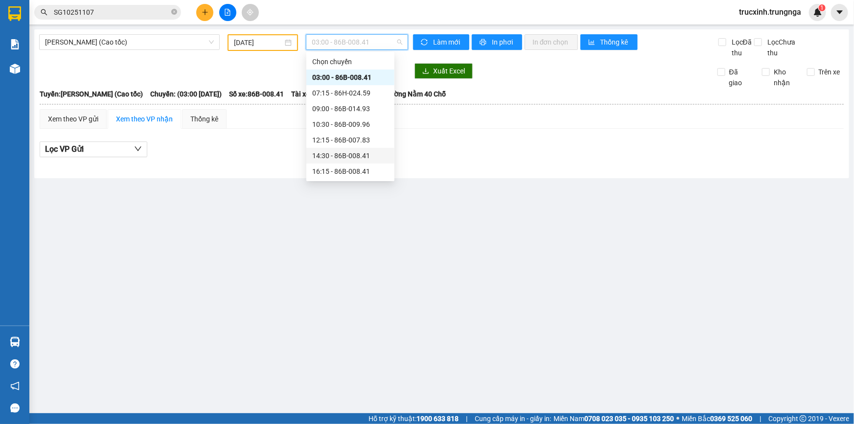
scroll to position [47, 0]
click at [352, 138] on div "18:00 (TC) - 86H-024.59" at bounding box center [350, 140] width 76 height 11
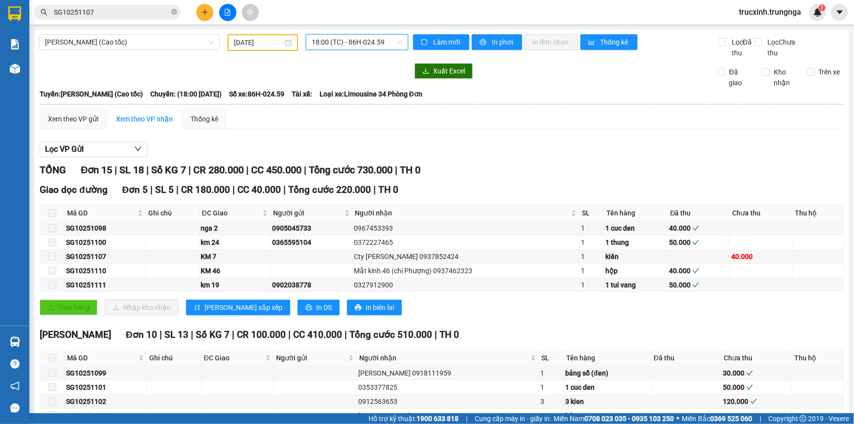
click at [50, 212] on span at bounding box center [52, 213] width 8 height 8
drag, startPoint x: 53, startPoint y: 258, endPoint x: 142, endPoint y: 252, distance: 88.8
click at [57, 258] on td at bounding box center [52, 257] width 24 height 14
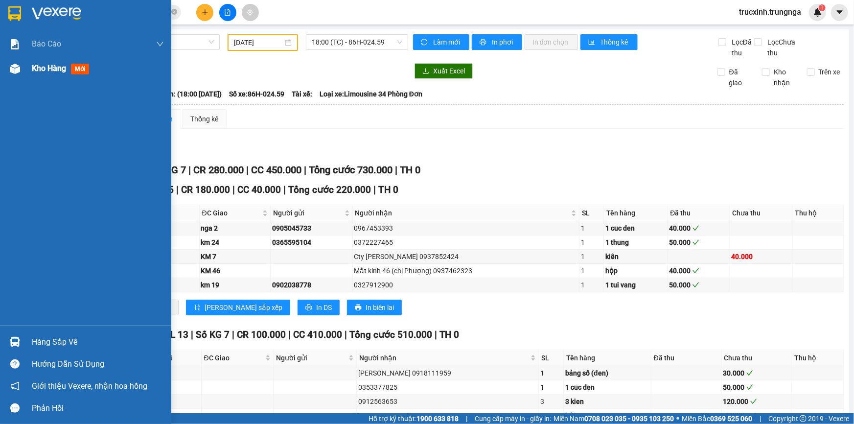
click at [21, 63] on div at bounding box center [14, 68] width 17 height 17
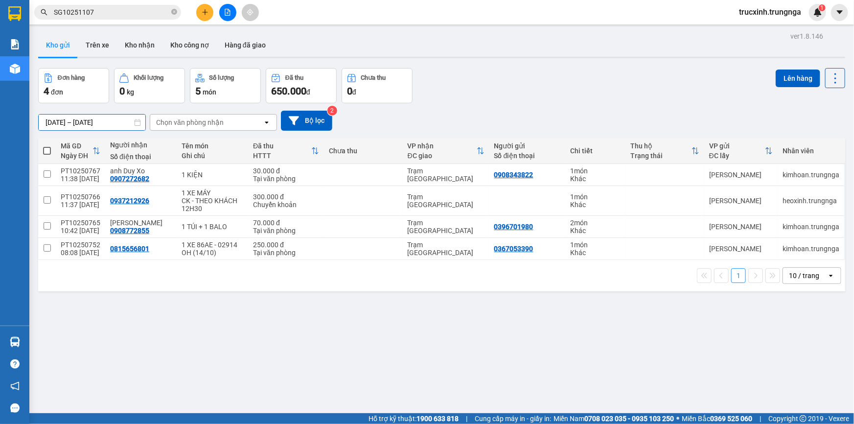
drag, startPoint x: 58, startPoint y: 124, endPoint x: 142, endPoint y: 126, distance: 84.2
click at [58, 125] on input "[DATE] – [DATE]" at bounding box center [92, 123] width 107 height 16
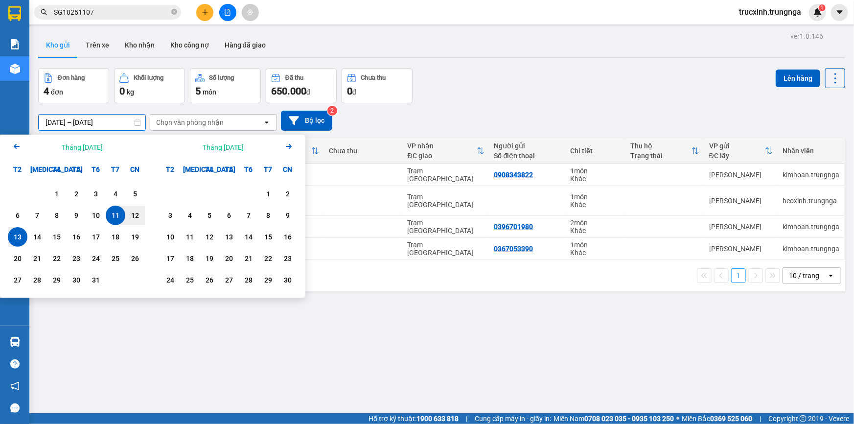
click at [14, 146] on icon "Previous month." at bounding box center [17, 146] width 6 height 5
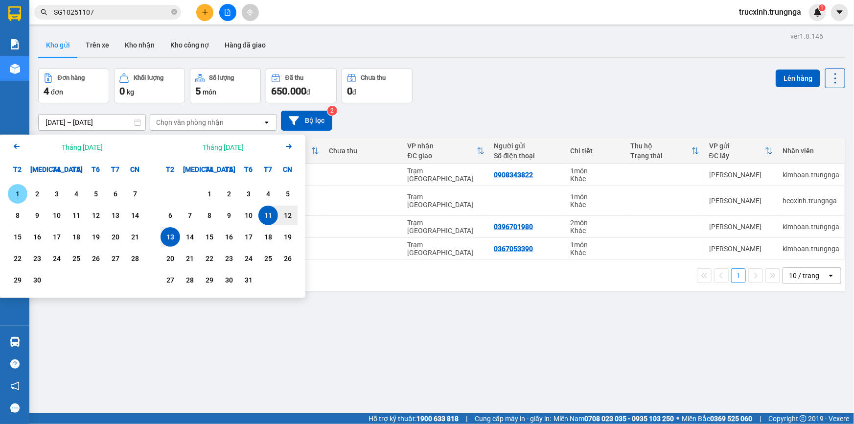
click at [13, 147] on icon "Arrow Left" at bounding box center [17, 147] width 12 height 12
click at [60, 239] on div "13" at bounding box center [57, 237] width 14 height 12
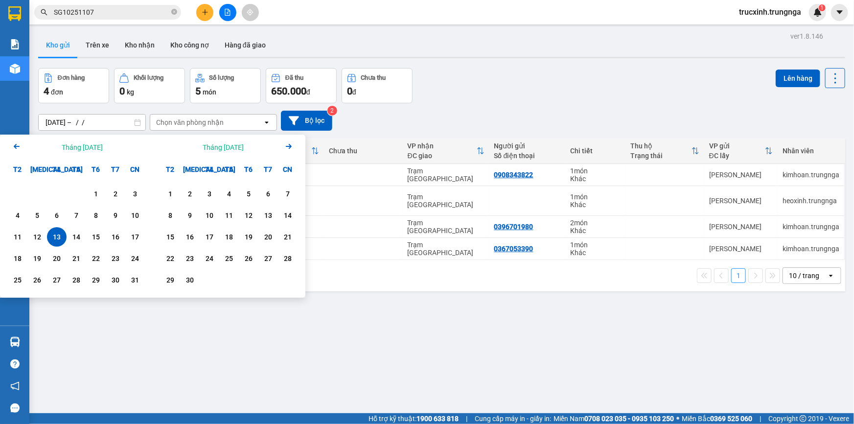
click at [125, 126] on input "[DATE] – / /" at bounding box center [92, 123] width 107 height 16
click at [286, 147] on icon "Arrow Right" at bounding box center [289, 147] width 12 height 12
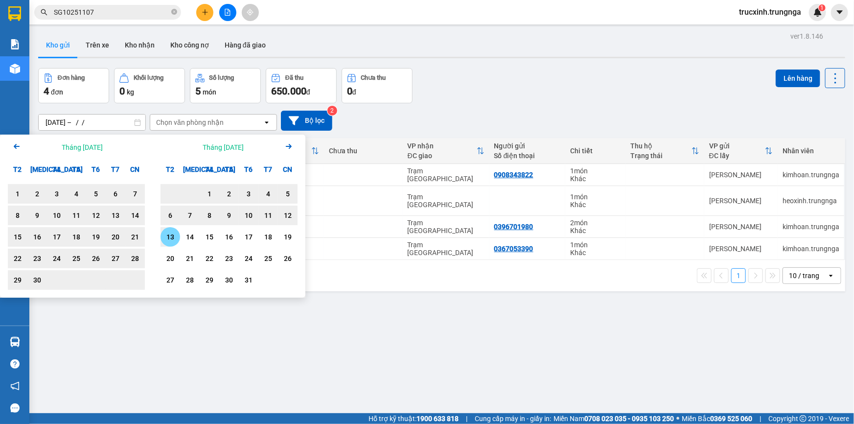
click at [169, 237] on div "13" at bounding box center [171, 237] width 14 height 12
type input "[DATE] – [DATE]"
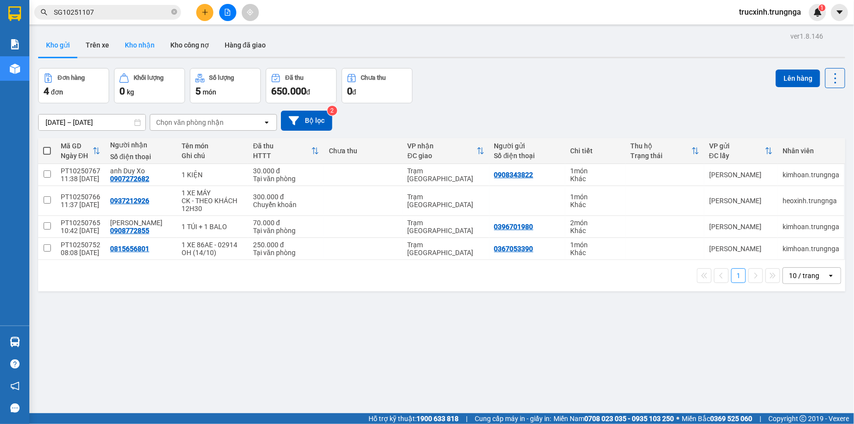
click at [149, 42] on button "Kho nhận" at bounding box center [140, 45] width 46 height 24
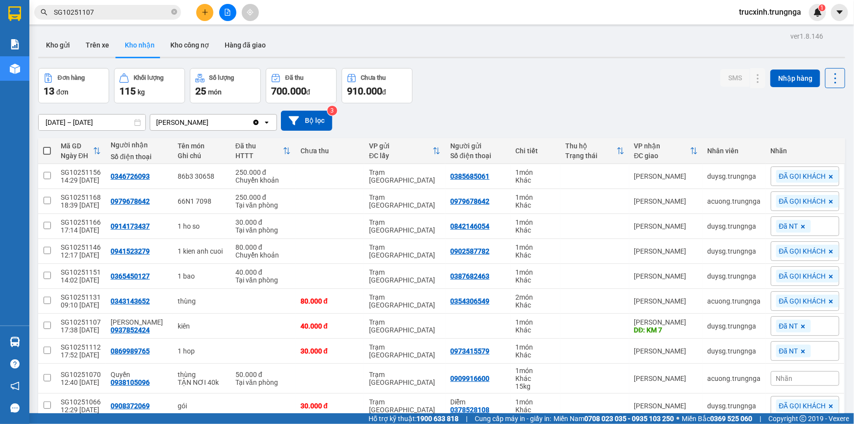
click at [70, 117] on input "[DATE] – [DATE]" at bounding box center [92, 123] width 107 height 16
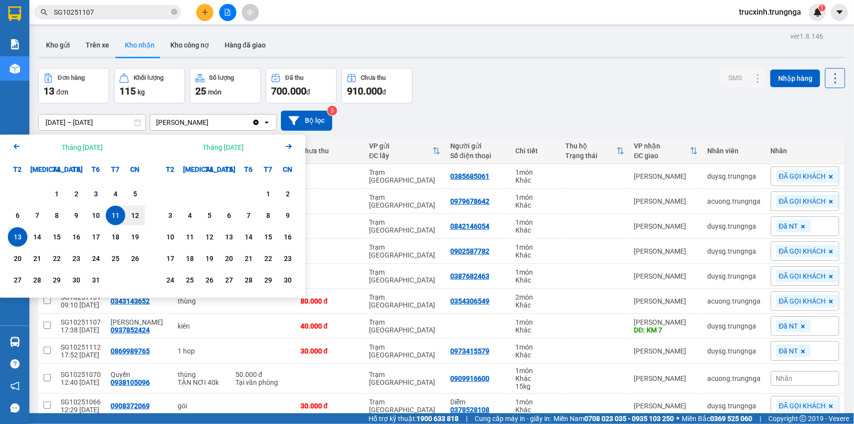
click at [17, 145] on icon "Arrow Left" at bounding box center [17, 147] width 12 height 12
click at [15, 147] on icon "Arrow Left" at bounding box center [17, 147] width 12 height 12
click at [58, 235] on div "13" at bounding box center [57, 237] width 14 height 12
click at [117, 123] on input "[DATE] – / /" at bounding box center [92, 123] width 107 height 16
click at [289, 146] on icon "Arrow Right" at bounding box center [289, 147] width 12 height 12
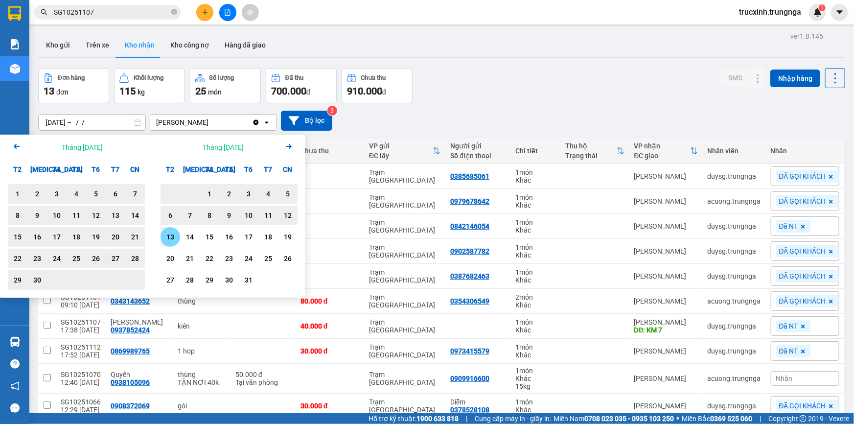
click at [170, 236] on div "13" at bounding box center [171, 237] width 14 height 12
type input "[DATE] – [DATE]"
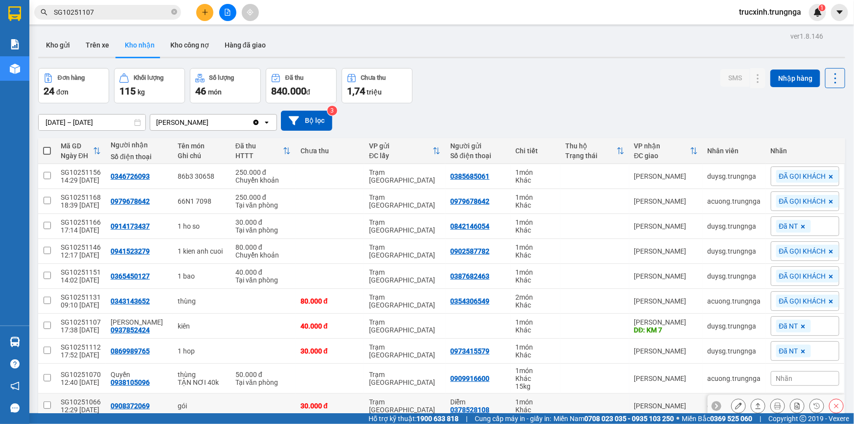
scroll to position [44, 0]
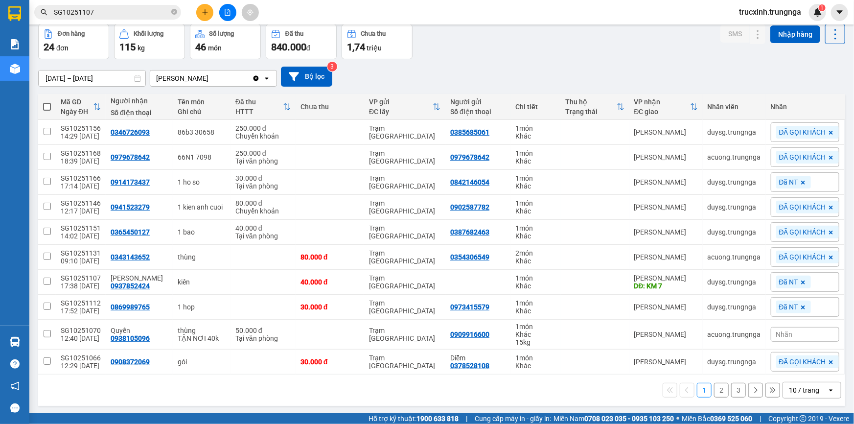
click at [818, 390] on div "10 / trang" at bounding box center [805, 390] width 44 height 16
click at [800, 365] on span "100 / trang" at bounding box center [801, 368] width 35 height 10
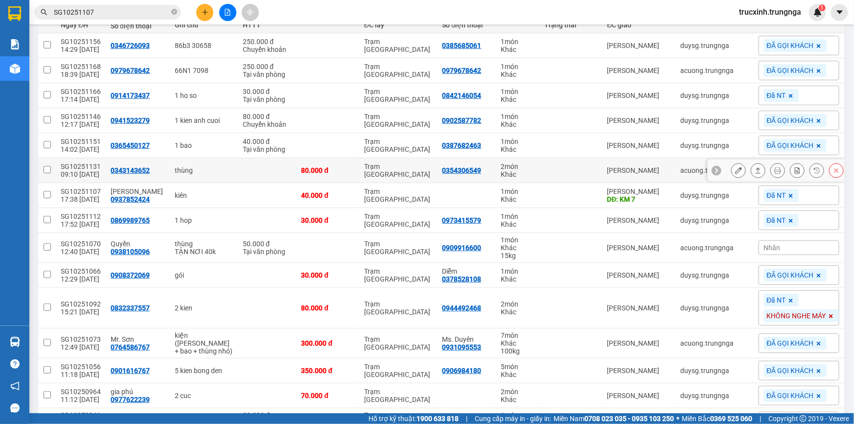
scroll to position [0, 0]
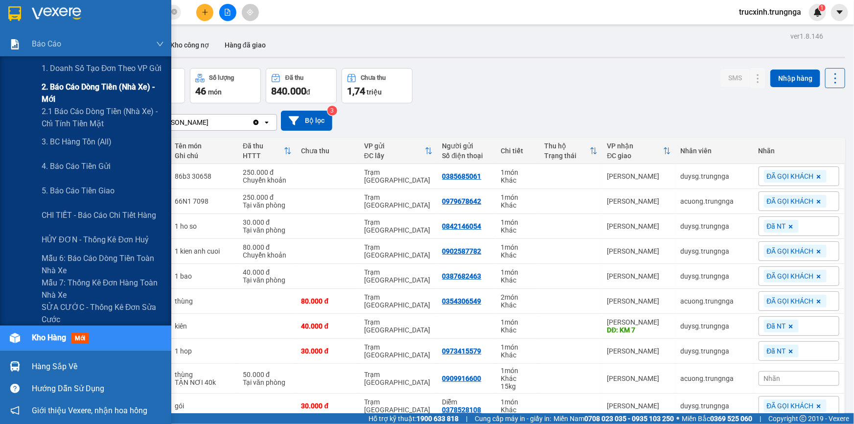
click at [84, 88] on span "2. Báo cáo dòng tiền (nhà xe) - mới" at bounding box center [103, 93] width 122 height 24
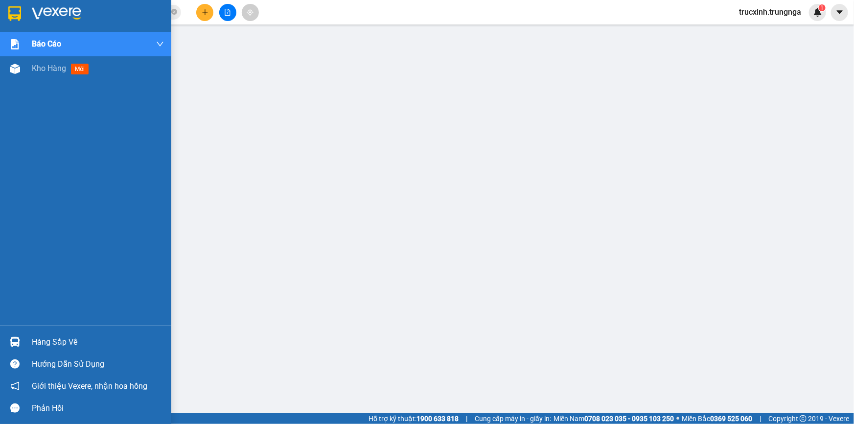
click at [16, 68] on img at bounding box center [15, 69] width 10 height 10
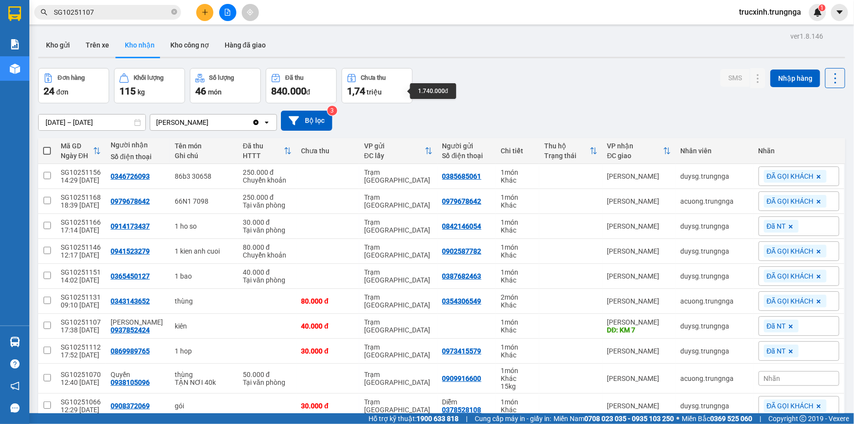
click at [377, 87] on div "1,74 triệu" at bounding box center [377, 91] width 60 height 14
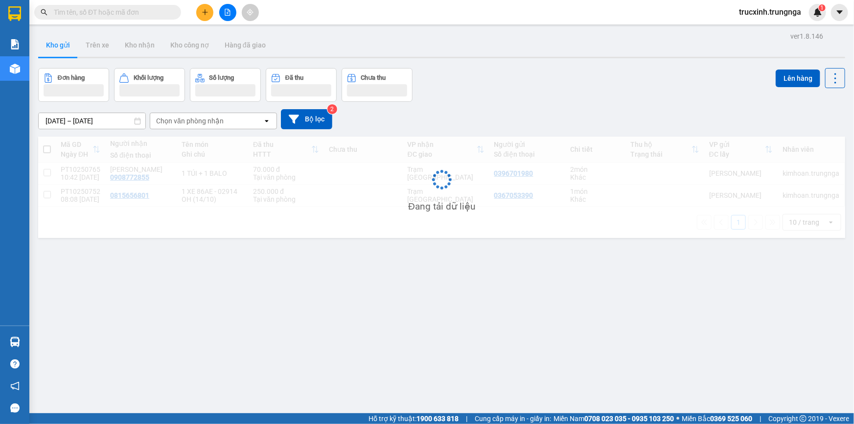
click at [90, 13] on input "text" at bounding box center [112, 12] width 116 height 11
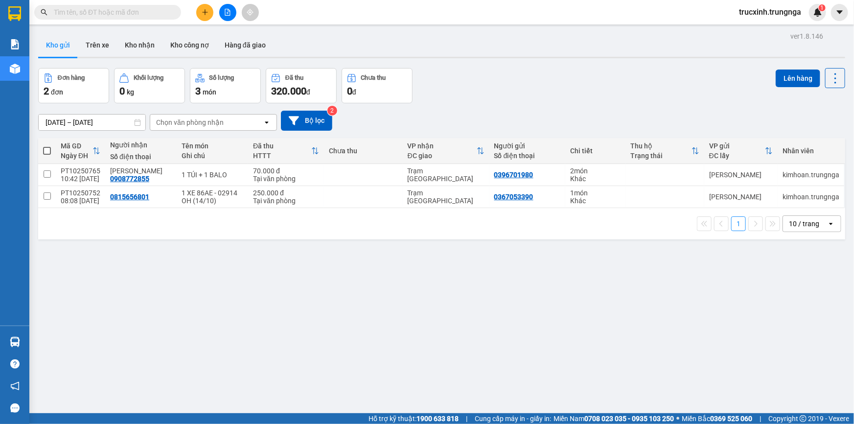
paste input "SG10251045"
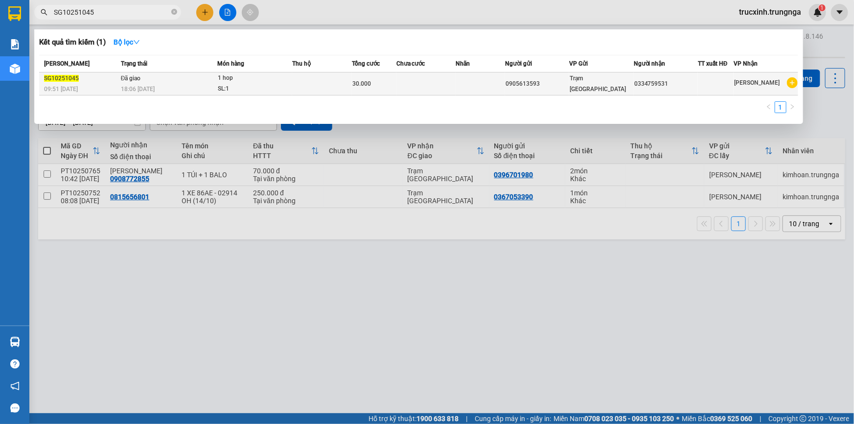
type input "SG10251045"
click at [208, 84] on div "18:06 - 11/10" at bounding box center [169, 89] width 96 height 11
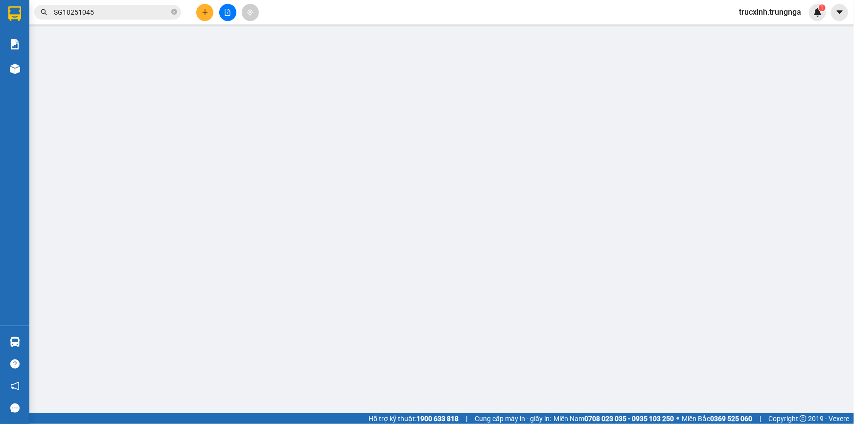
type input "0905613593"
type input "0334759531"
type input "30.000"
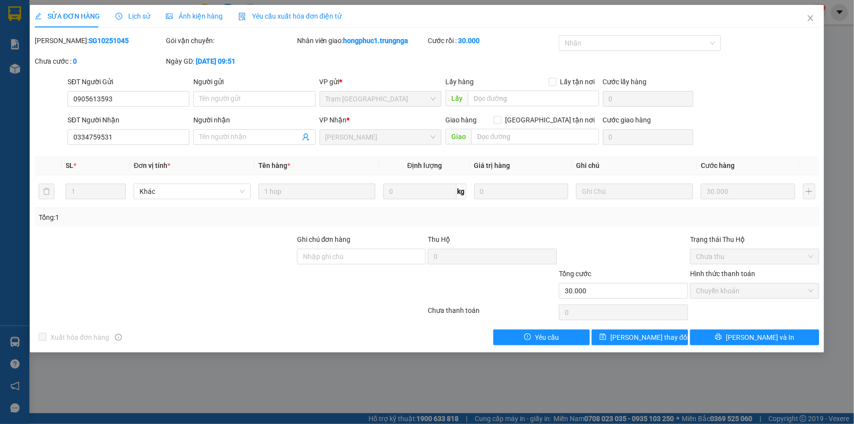
click at [276, 15] on span "Yêu cầu xuất hóa đơn điện tử" at bounding box center [289, 16] width 103 height 8
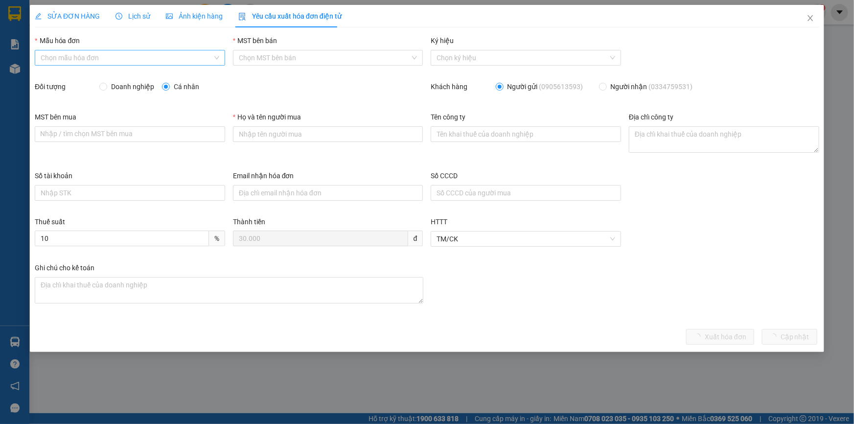
click at [130, 62] on input "Mẫu hóa đơn" at bounding box center [127, 57] width 172 height 15
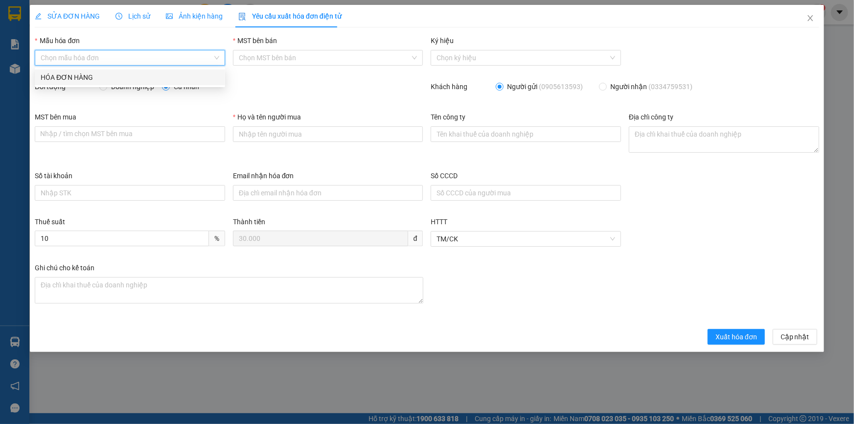
click at [81, 75] on div "HÓA ĐƠN HÀNG" at bounding box center [130, 77] width 179 height 11
type input "8"
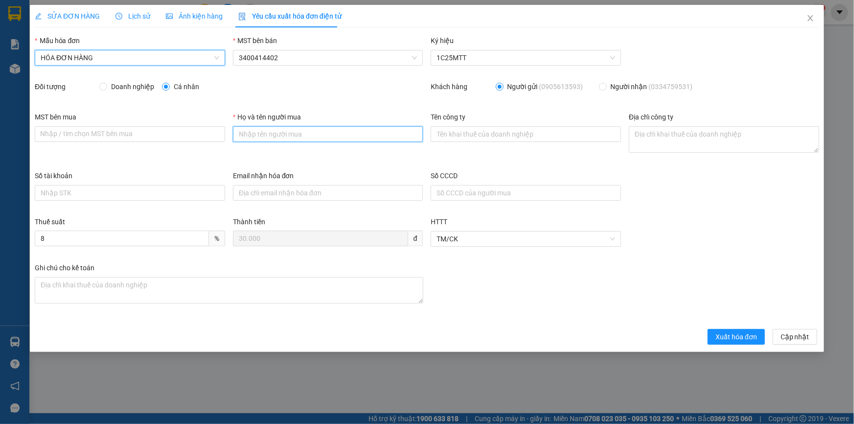
click at [277, 136] on input "Họ và tên người mua" at bounding box center [328, 134] width 190 height 16
type input "Khách lẻ"
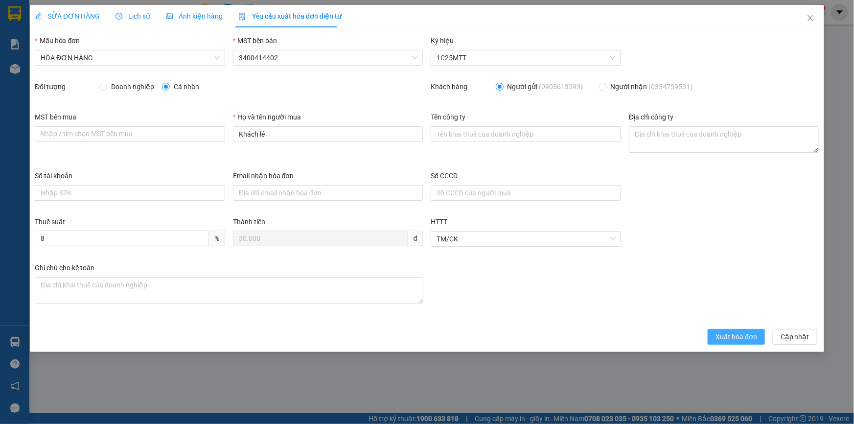
click at [735, 340] on span "Xuất hóa đơn" at bounding box center [737, 337] width 42 height 11
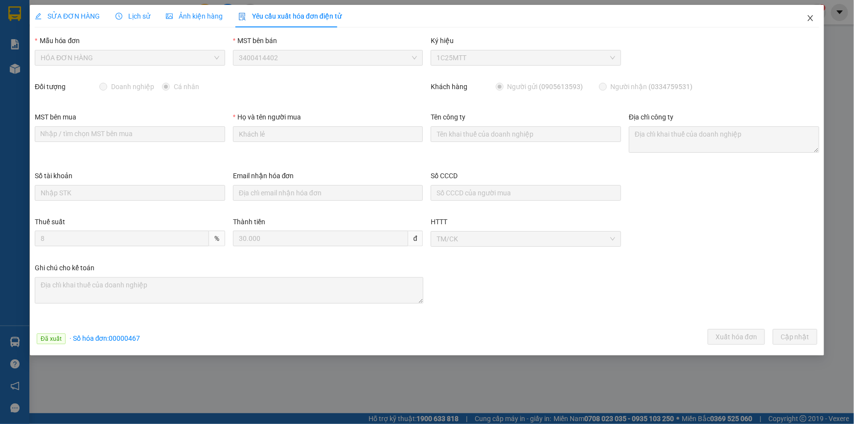
click at [816, 18] on span "Close" at bounding box center [810, 18] width 27 height 27
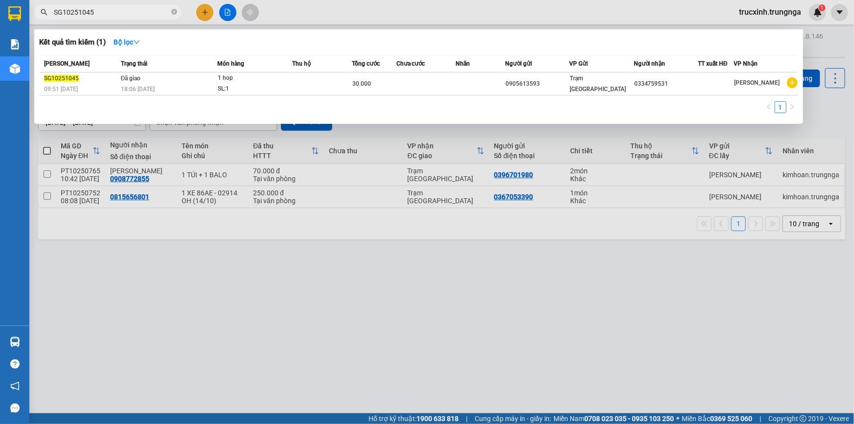
click at [113, 12] on input "SG10251045" at bounding box center [112, 12] width 116 height 11
type input "0935432666"
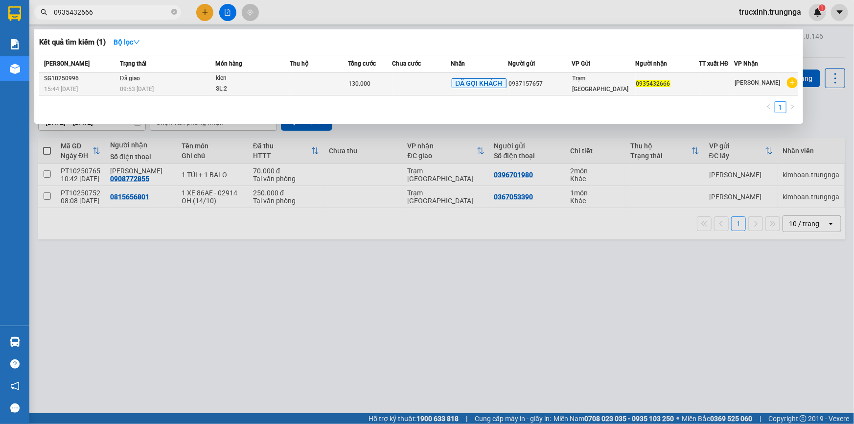
click at [136, 84] on div "09:53 - 12/10" at bounding box center [167, 89] width 95 height 11
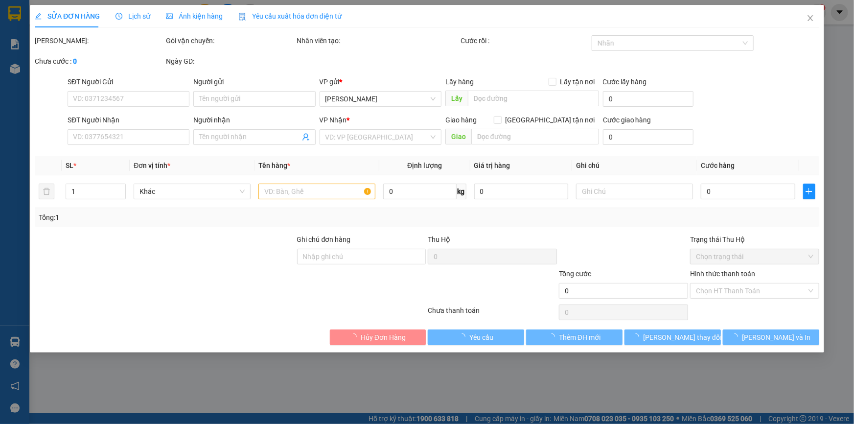
type input "0937157657"
type input "0935432666"
type input "130.000"
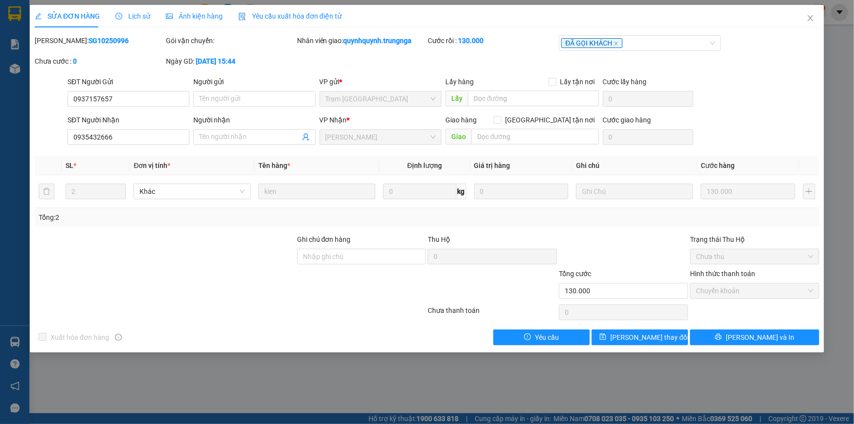
drag, startPoint x: 105, startPoint y: 38, endPoint x: 58, endPoint y: 41, distance: 47.1
click at [58, 41] on div "Mã ĐH: SG10250996" at bounding box center [99, 40] width 129 height 11
copy b "SG10250996"
click at [811, 18] on icon "close" at bounding box center [811, 18] width 8 height 8
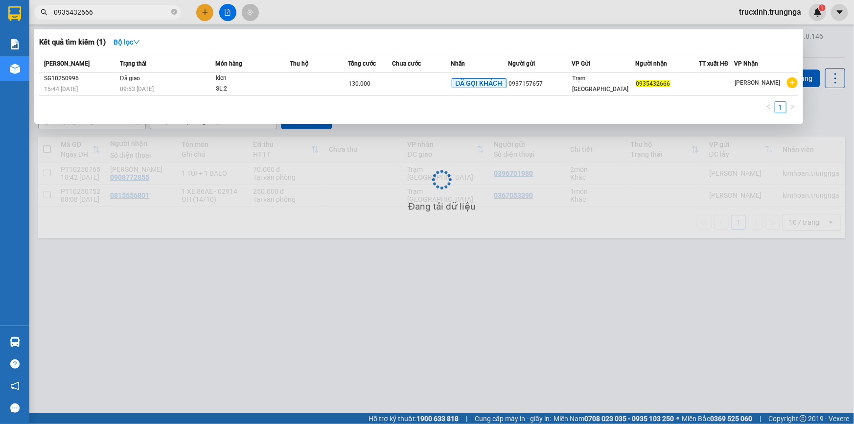
click at [95, 14] on input "0935432666" at bounding box center [112, 12] width 116 height 11
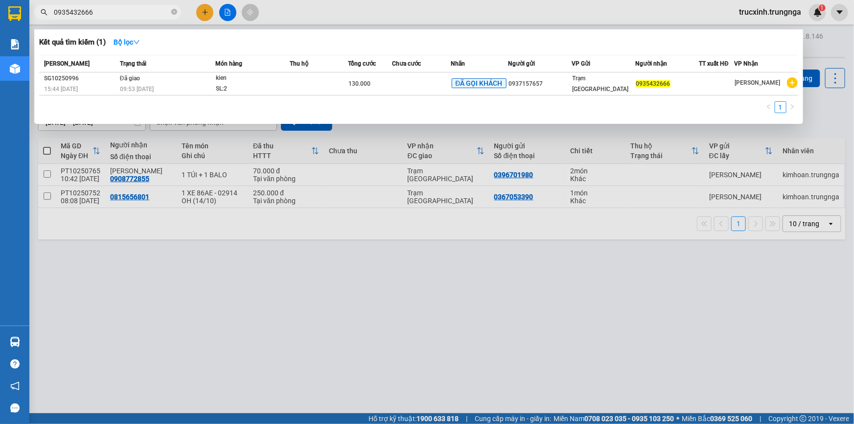
click at [95, 14] on input "0935432666" at bounding box center [112, 12] width 116 height 11
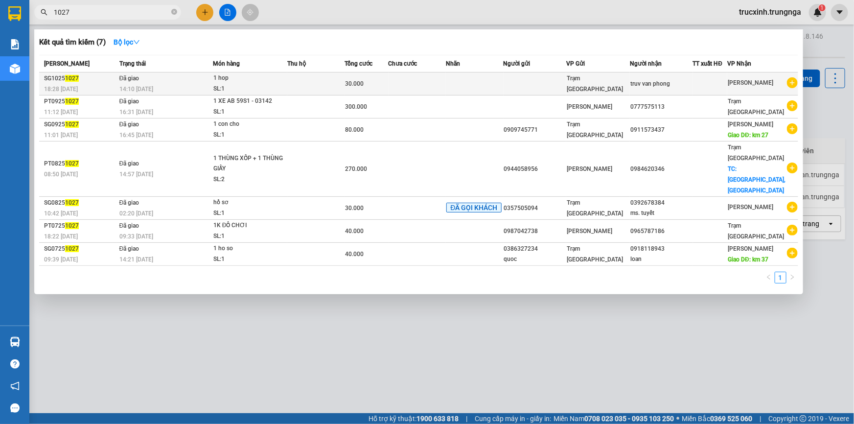
type input "1027"
click at [232, 81] on div "1 hop" at bounding box center [249, 78] width 73 height 11
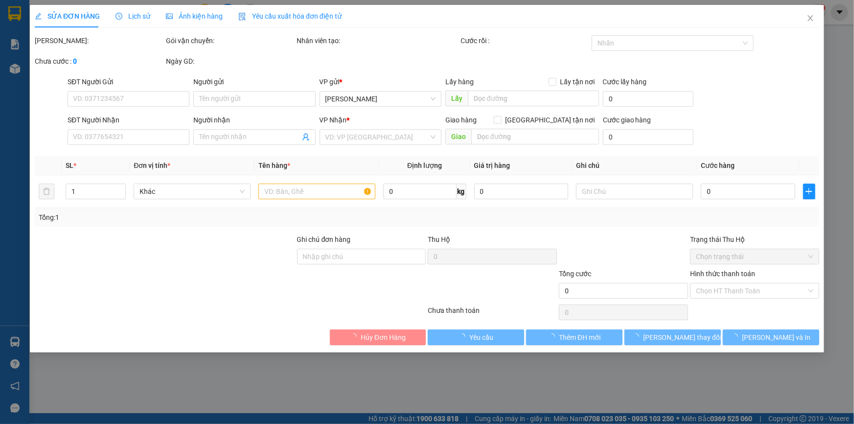
type input "truv van phong"
type input "BỚT 10"
type input "30.000"
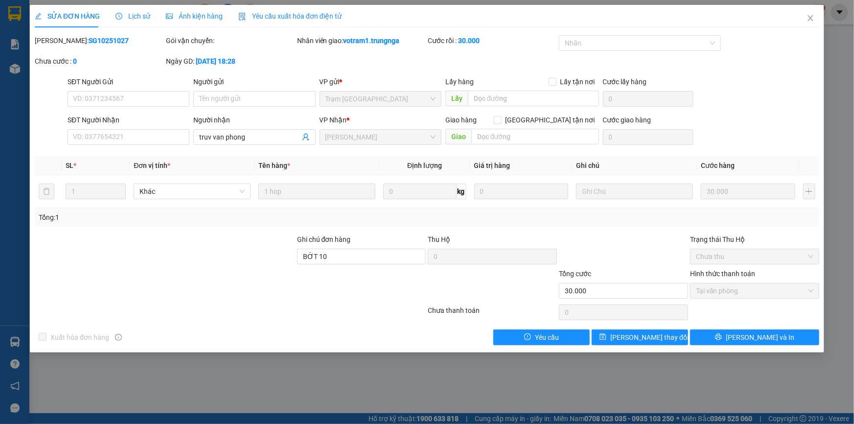
drag, startPoint x: 106, startPoint y: 38, endPoint x: 60, endPoint y: 42, distance: 46.2
click at [60, 42] on div "Mã ĐH: SG10251027" at bounding box center [99, 40] width 129 height 11
copy b "SG10251027"
click at [812, 18] on icon "close" at bounding box center [811, 18] width 8 height 8
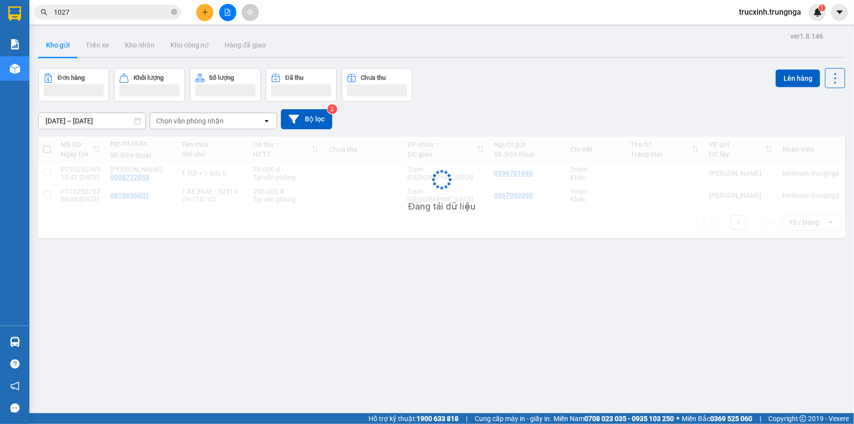
click at [85, 15] on input "1027" at bounding box center [112, 12] width 116 height 11
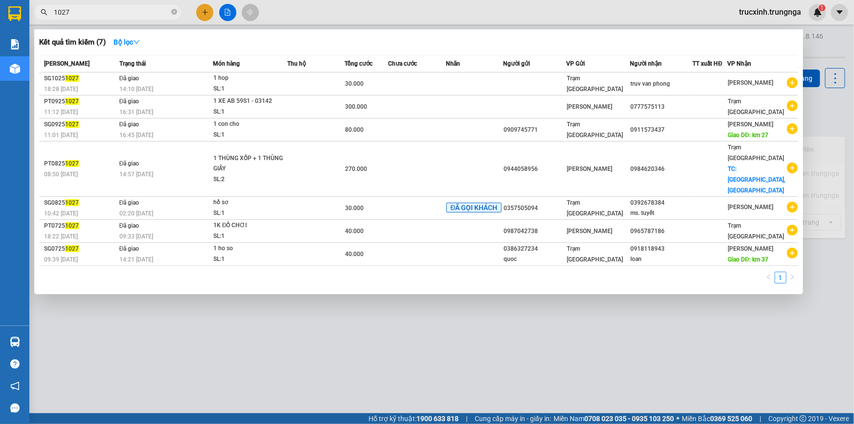
click at [85, 15] on input "1027" at bounding box center [112, 12] width 116 height 11
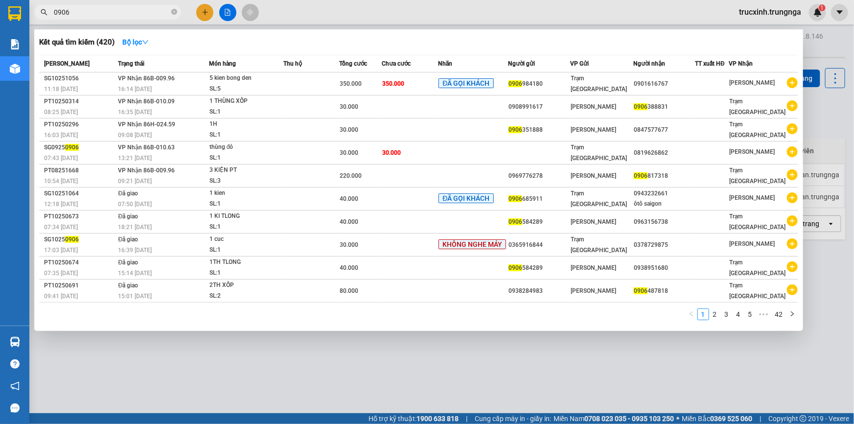
click at [54, 10] on input "0906" at bounding box center [112, 12] width 116 height 11
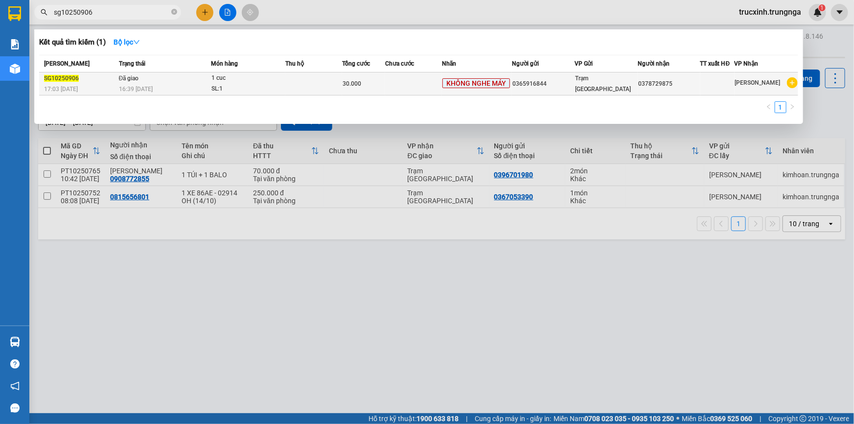
type input "sg10250906"
click at [329, 82] on td at bounding box center [313, 83] width 57 height 23
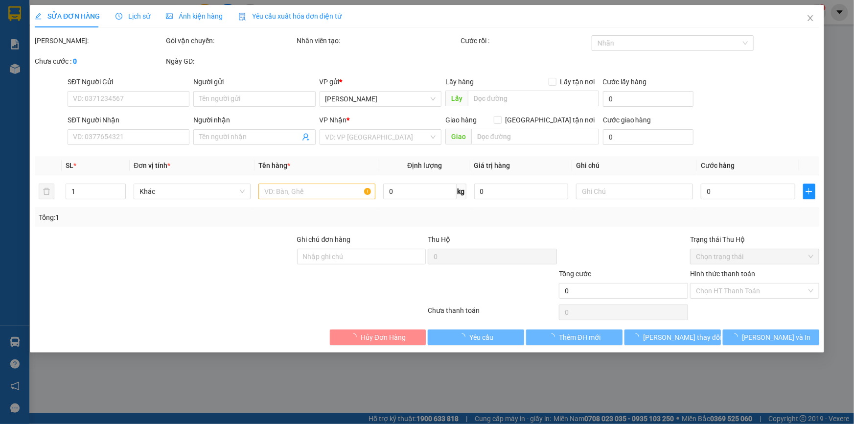
type input "0365916844"
type input "0378729875"
type input "30.000"
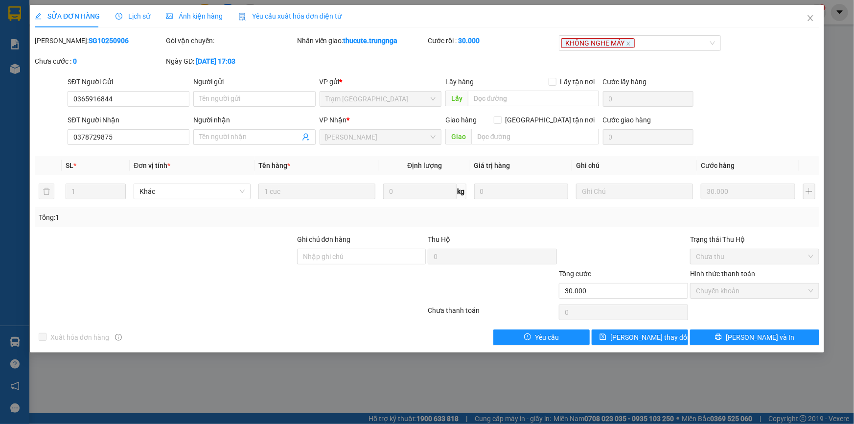
drag, startPoint x: 102, startPoint y: 41, endPoint x: 58, endPoint y: 40, distance: 43.6
click at [58, 40] on div "Mã ĐH: SG10250906" at bounding box center [99, 40] width 129 height 11
copy b "SG10250906"
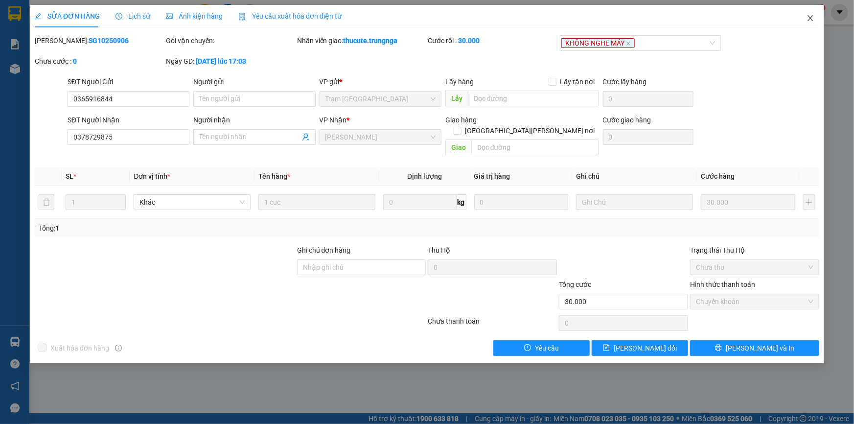
click at [812, 19] on icon "close" at bounding box center [811, 18] width 8 height 8
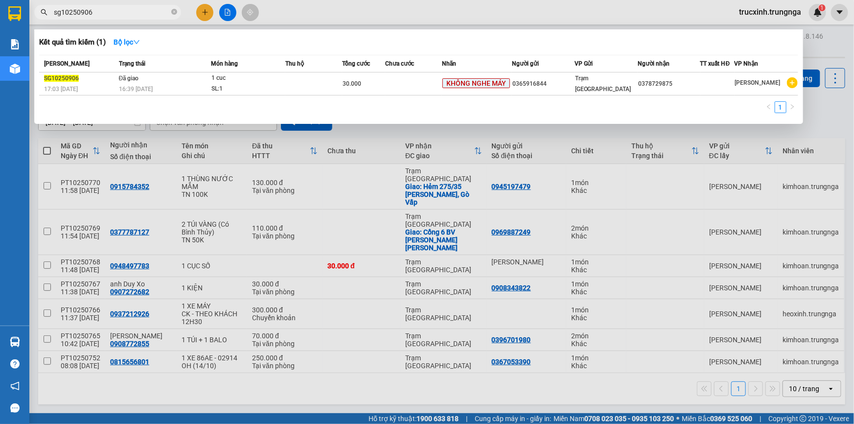
click at [139, 12] on input "sg10250906" at bounding box center [112, 12] width 116 height 11
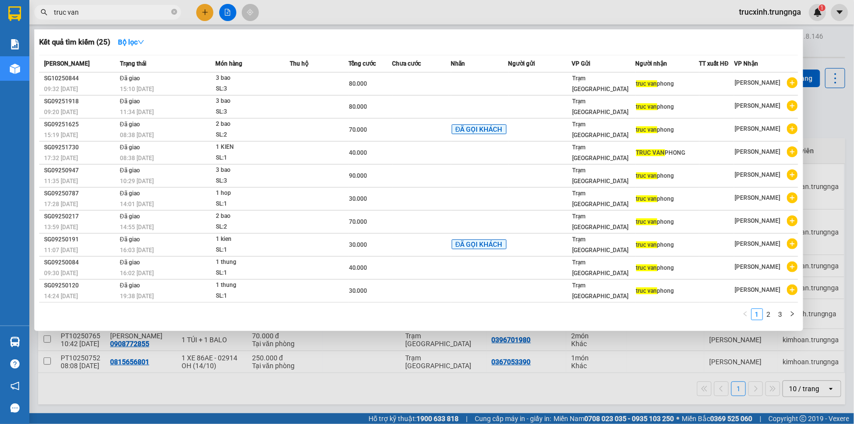
click at [394, 10] on div at bounding box center [427, 212] width 854 height 424
click at [93, 14] on input "truc van" at bounding box center [112, 12] width 116 height 11
drag, startPoint x: 93, startPoint y: 14, endPoint x: 85, endPoint y: 16, distance: 8.6
click at [85, 16] on input "truc van" at bounding box center [112, 12] width 116 height 11
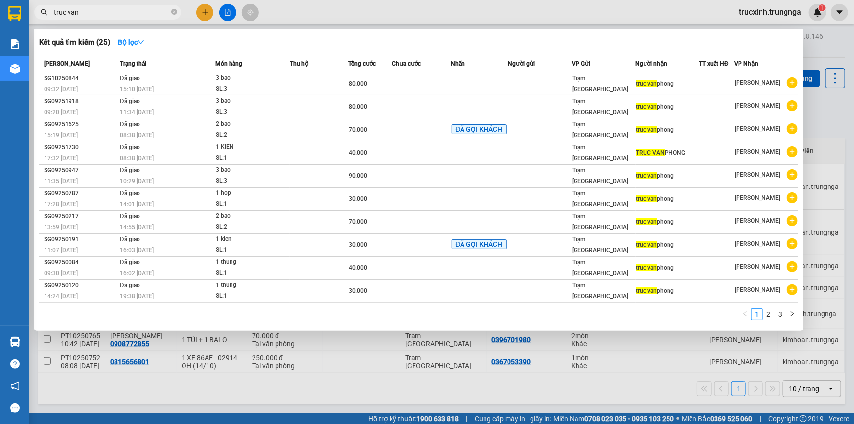
click at [85, 15] on input "truc van" at bounding box center [112, 12] width 116 height 11
paste input "SG10251107"
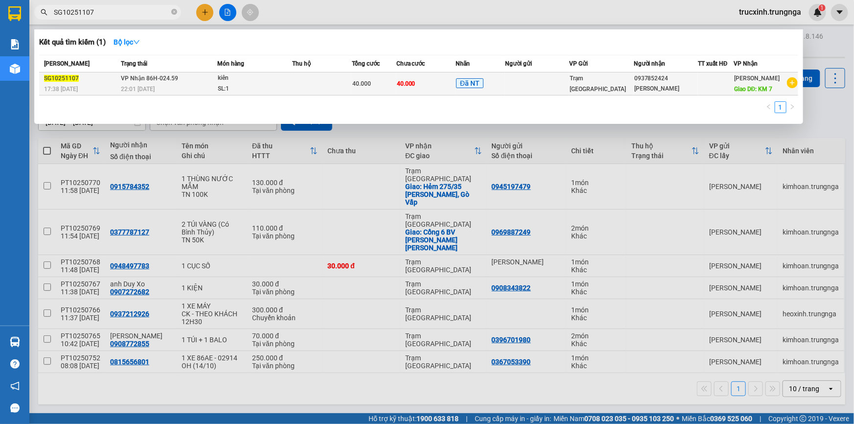
type input "SG10251107"
click at [323, 93] on td at bounding box center [321, 83] width 59 height 23
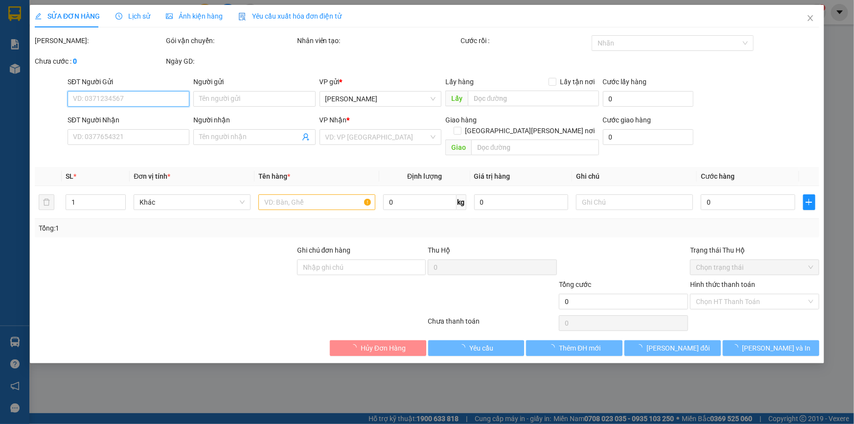
type input "0937852424"
type input "[PERSON_NAME]"
type input "KM 7"
type input "40.000"
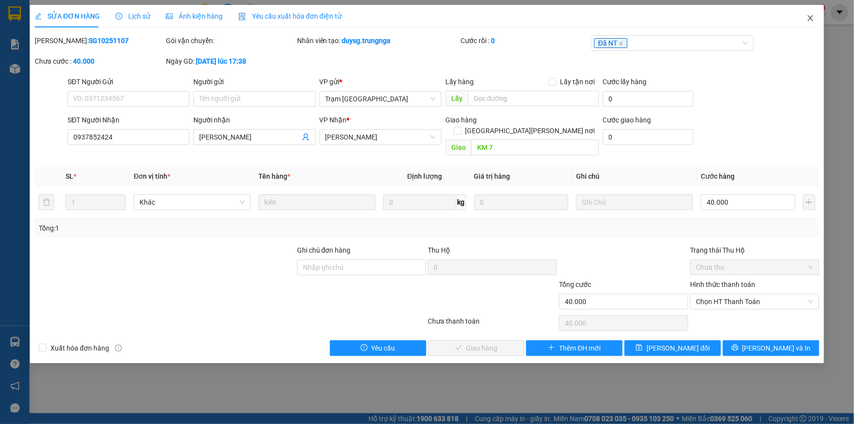
click at [815, 19] on span "Close" at bounding box center [810, 18] width 27 height 27
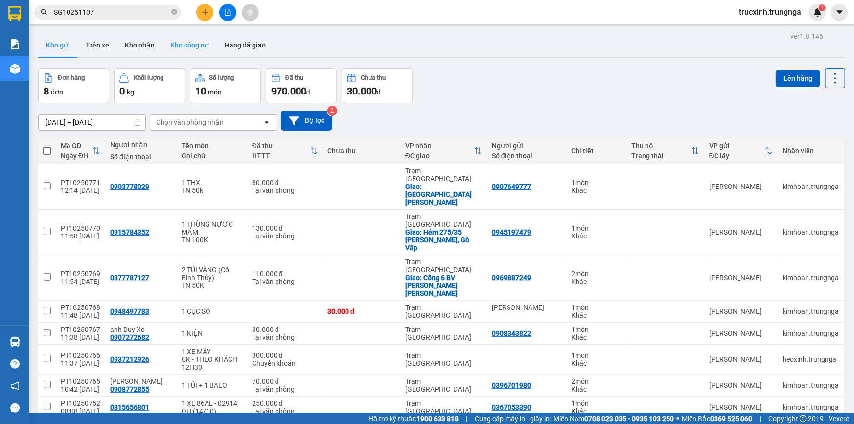
click at [188, 42] on button "Kho công nợ" at bounding box center [190, 45] width 54 height 24
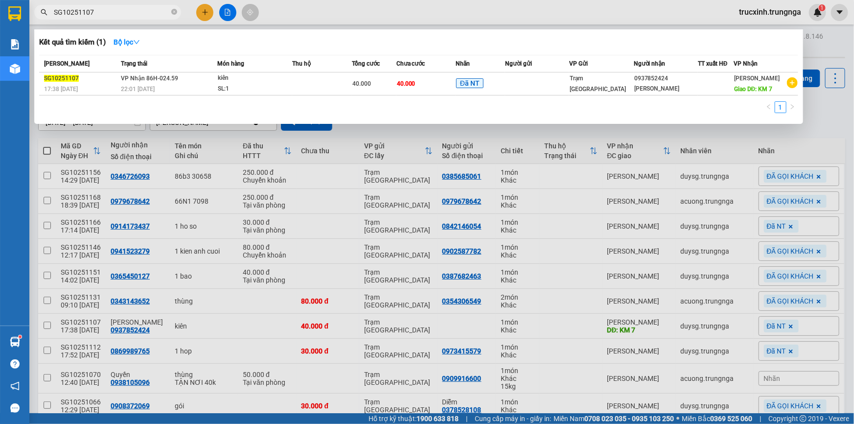
click at [106, 13] on input "SG10251107" at bounding box center [112, 12] width 116 height 11
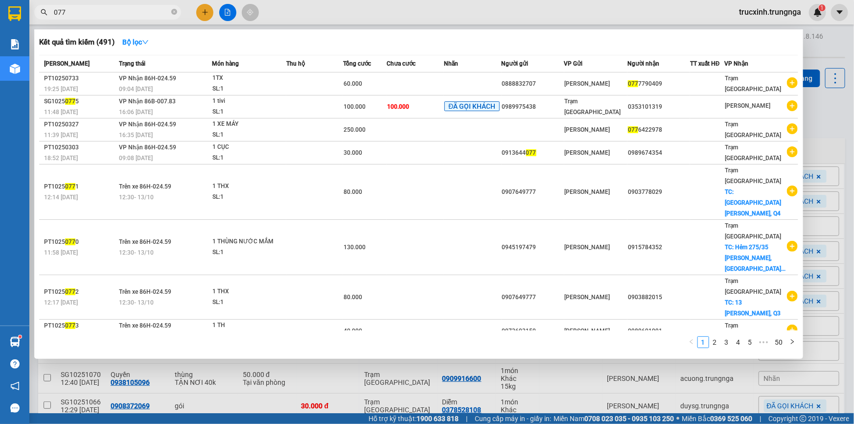
type input "077"
click at [823, 42] on div at bounding box center [427, 212] width 854 height 424
